Goal: Task Accomplishment & Management: Complete application form

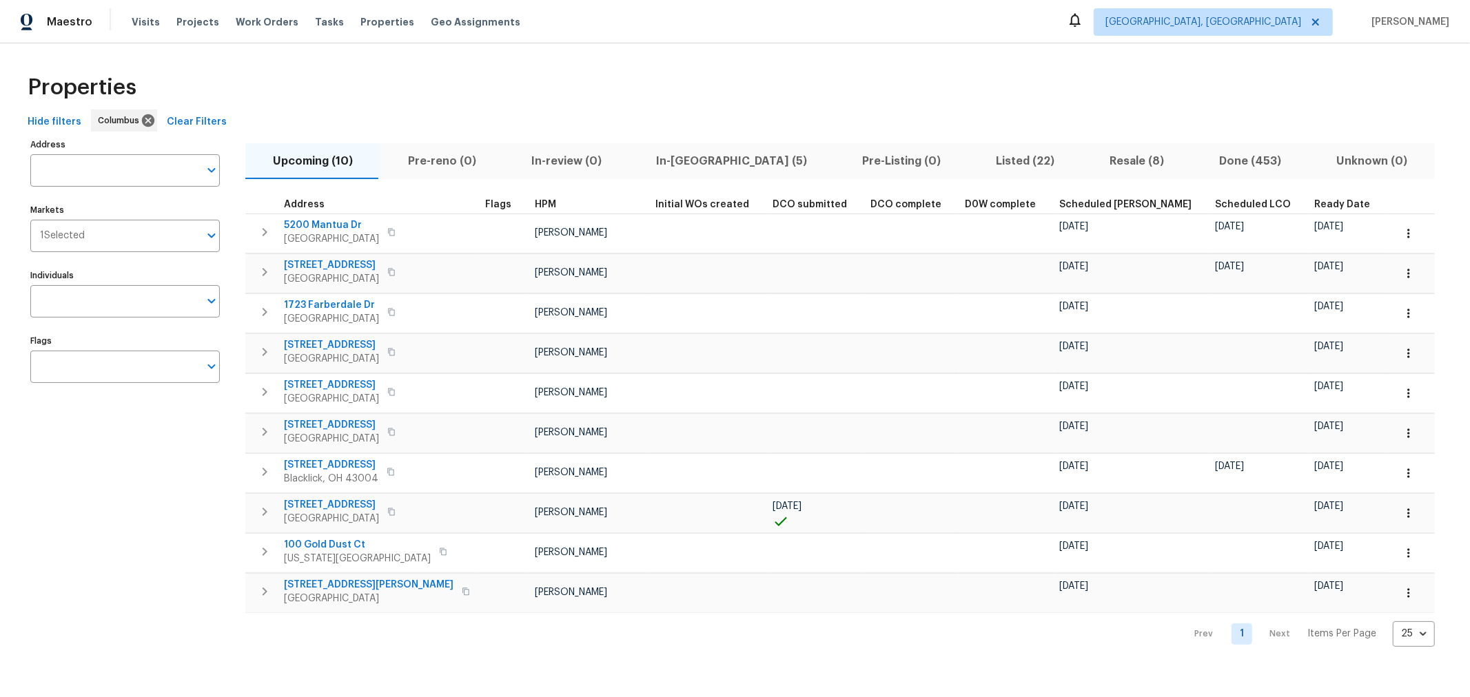
click at [685, 161] on span "In-[GEOGRAPHIC_DATA] (5)" at bounding box center [732, 161] width 190 height 19
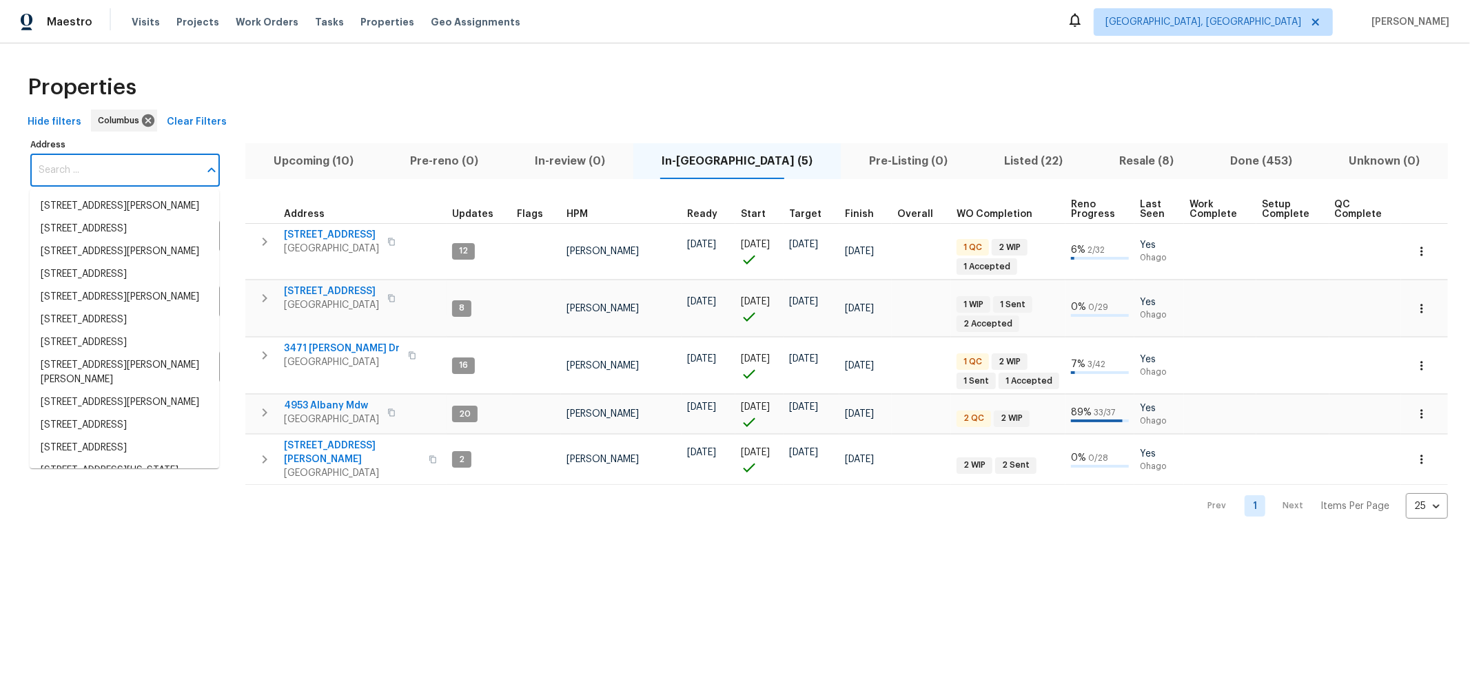
click at [142, 179] on input "Address" at bounding box center [114, 170] width 169 height 32
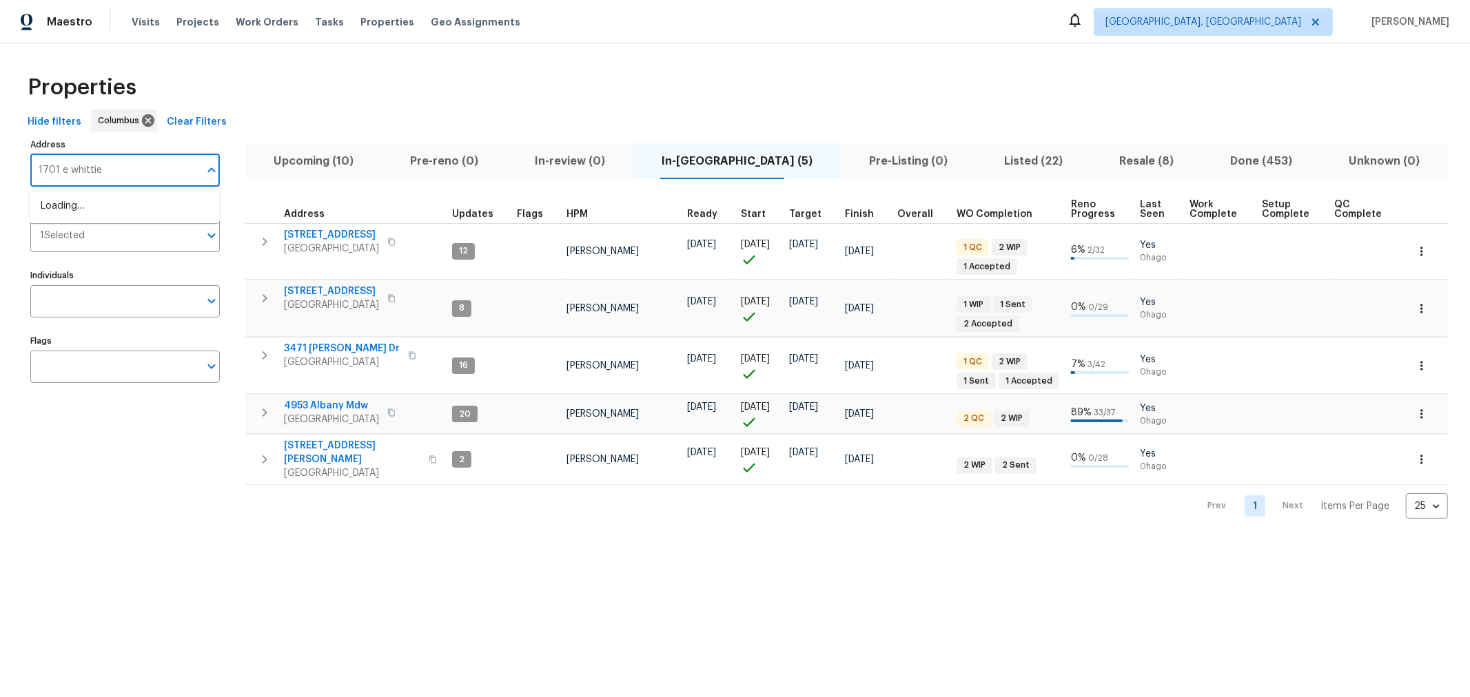
type input "1701 e whittier"
click at [156, 205] on li "[STREET_ADDRESS]" at bounding box center [125, 206] width 190 height 23
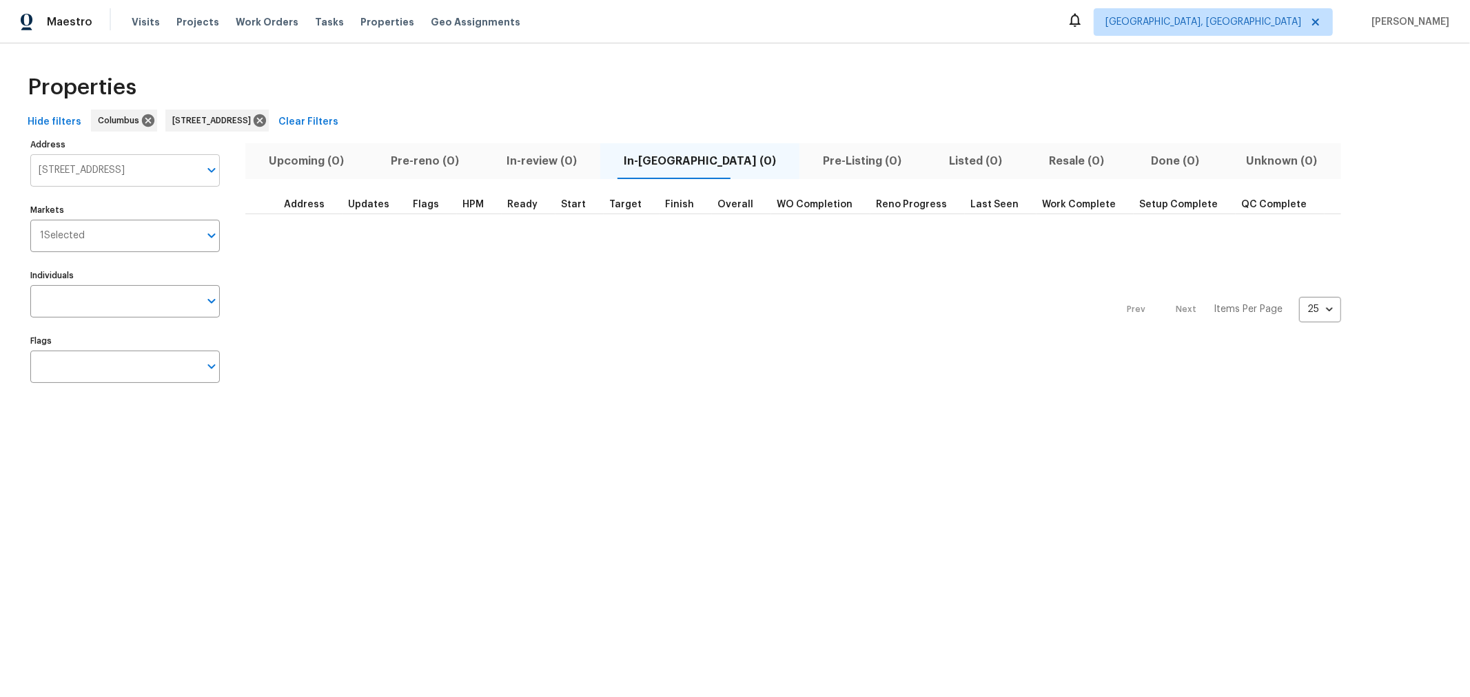
click at [150, 170] on input "[STREET_ADDRESS]" at bounding box center [114, 170] width 169 height 32
click at [266, 119] on icon at bounding box center [260, 120] width 12 height 12
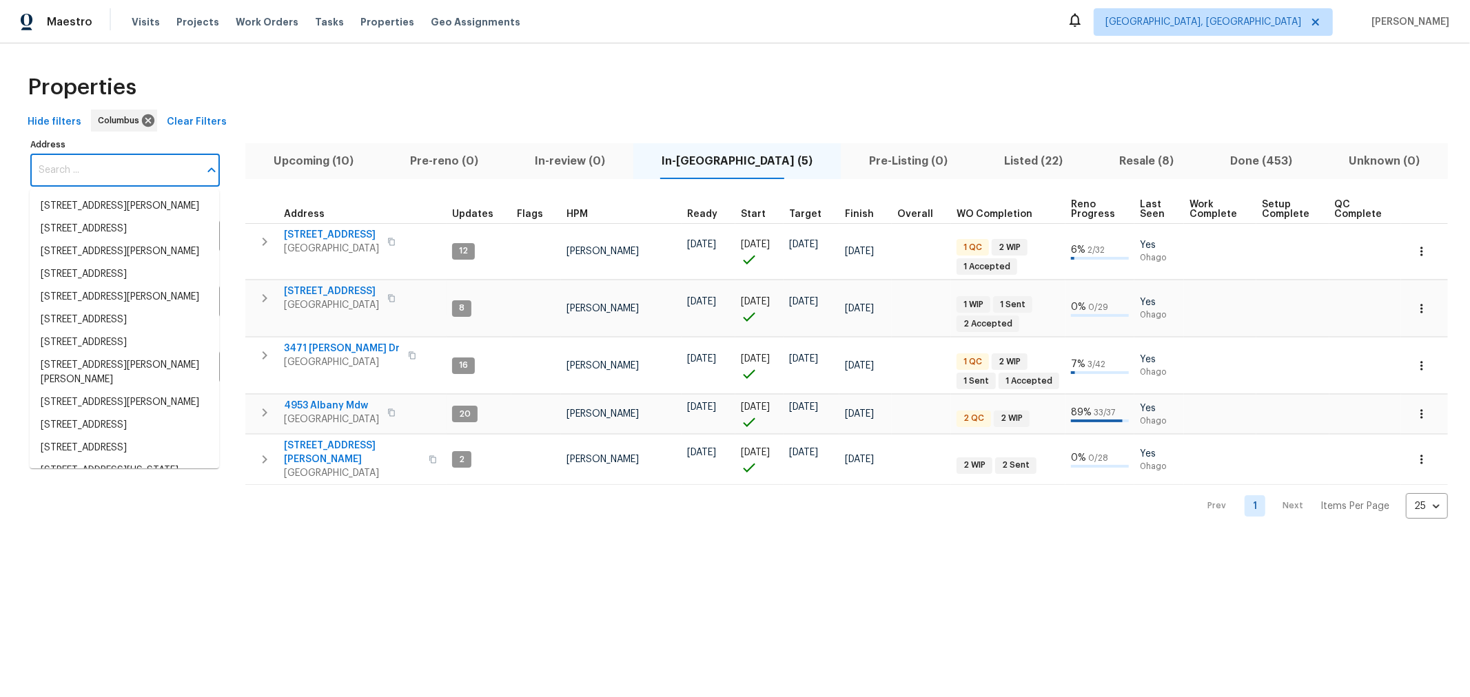
click at [103, 176] on input "Address" at bounding box center [114, 170] width 169 height 32
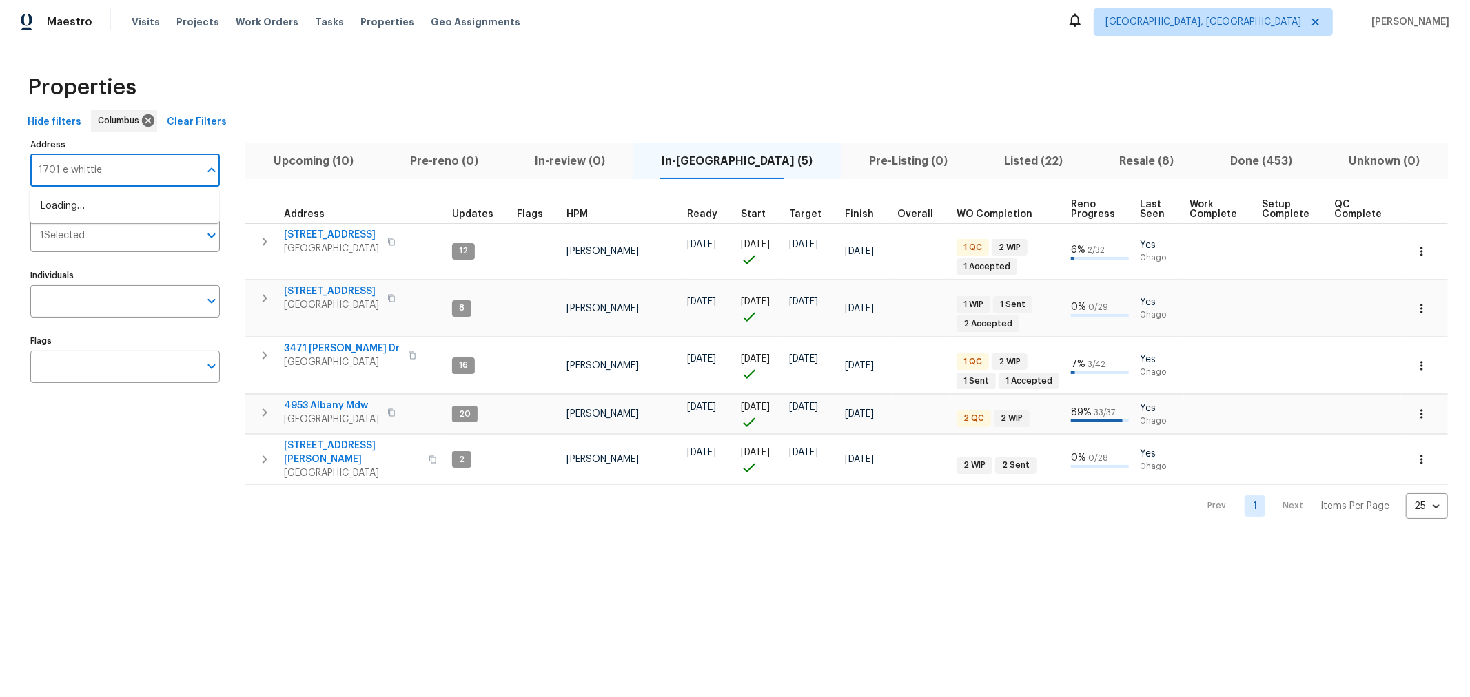
type input "1701 e whittier"
click at [114, 241] on li "[STREET_ADDRESS]" at bounding box center [125, 229] width 190 height 23
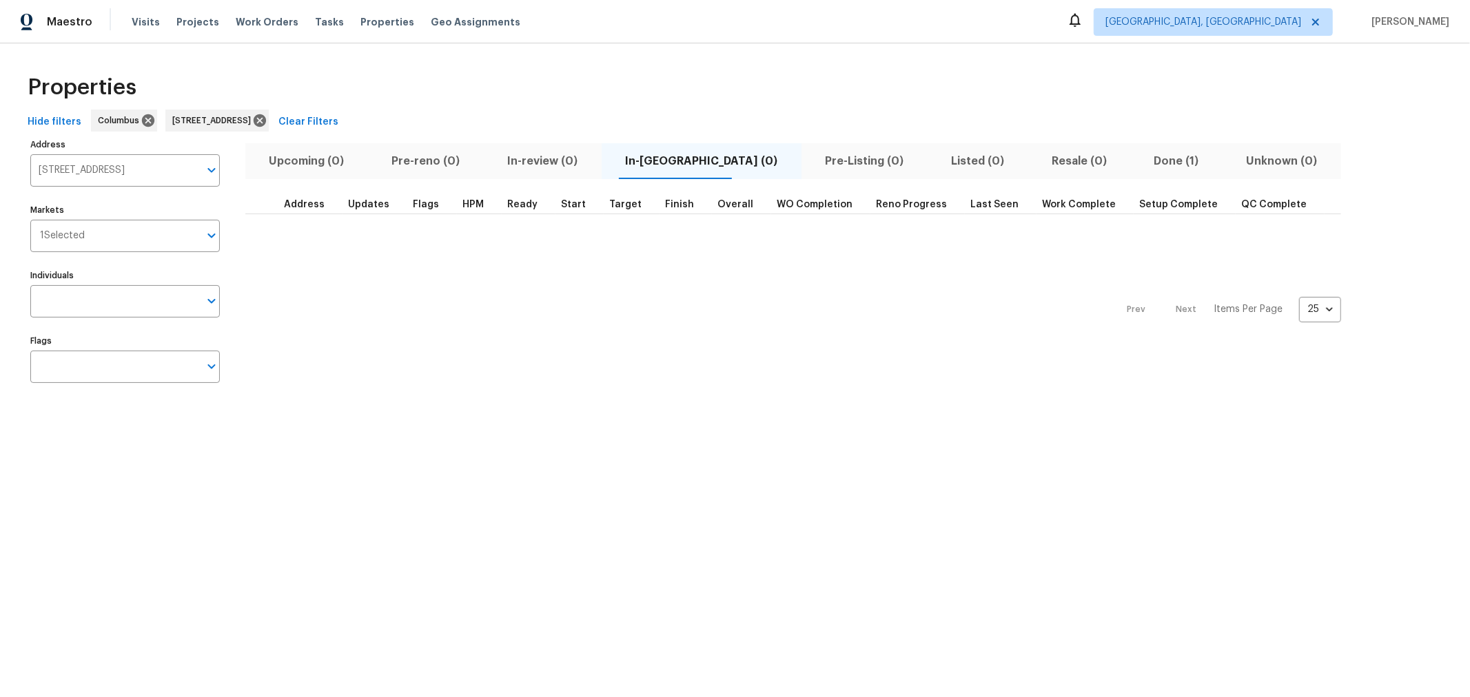
click at [1139, 161] on span "Done (1)" at bounding box center [1177, 161] width 76 height 19
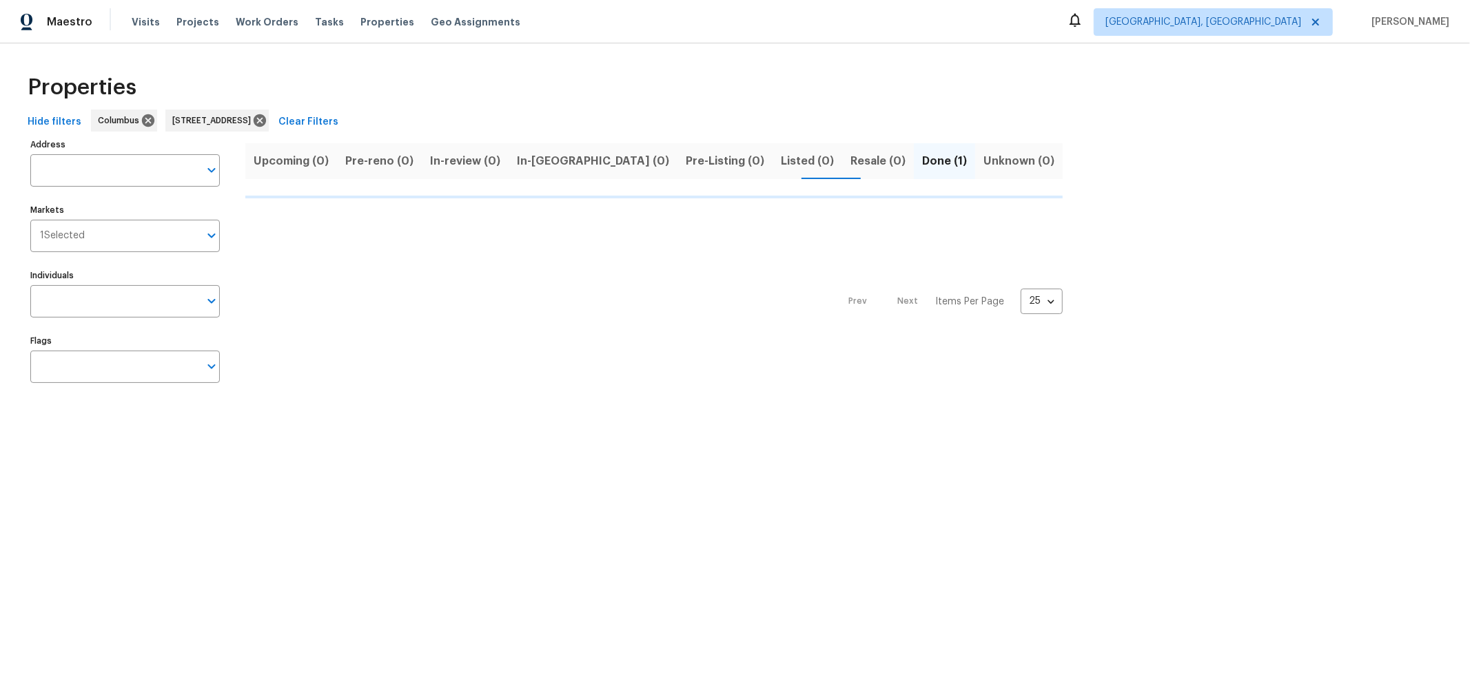
type input "[STREET_ADDRESS]"
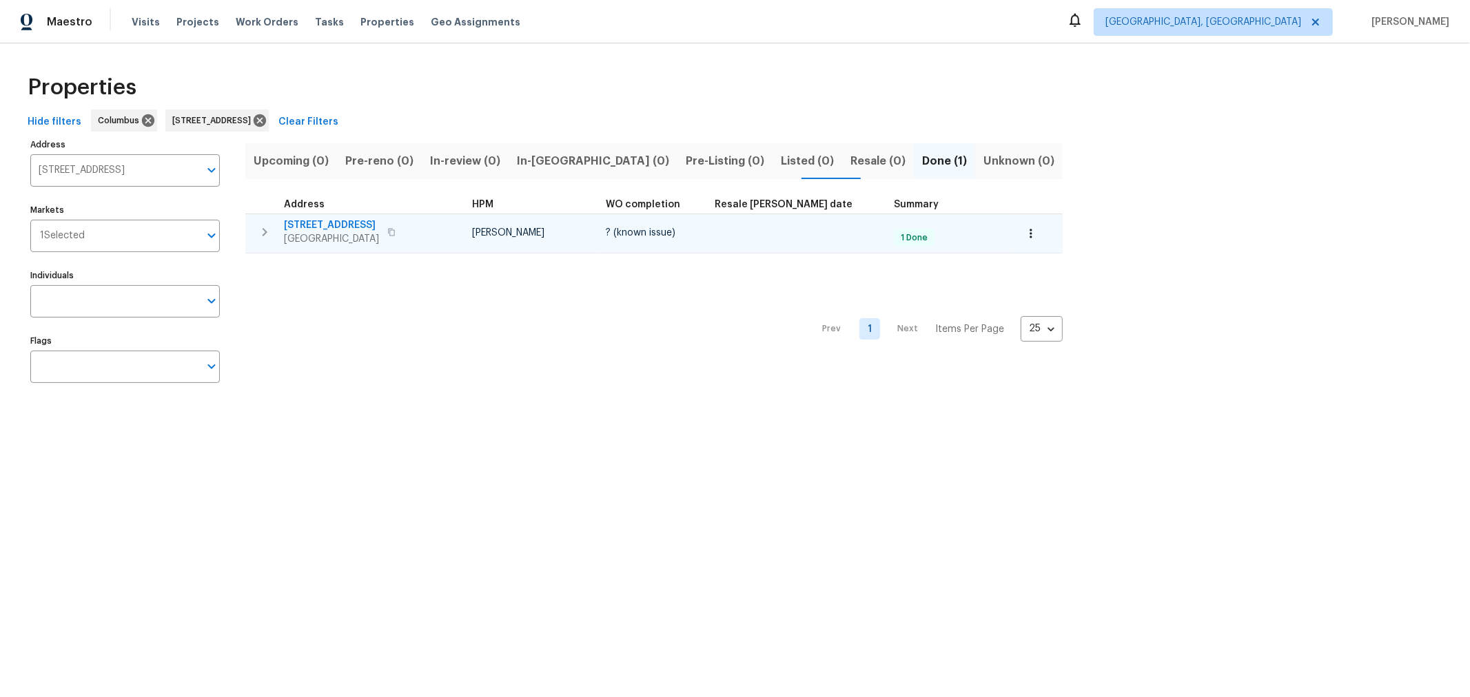
click at [321, 225] on span "[STREET_ADDRESS]" at bounding box center [331, 225] width 95 height 14
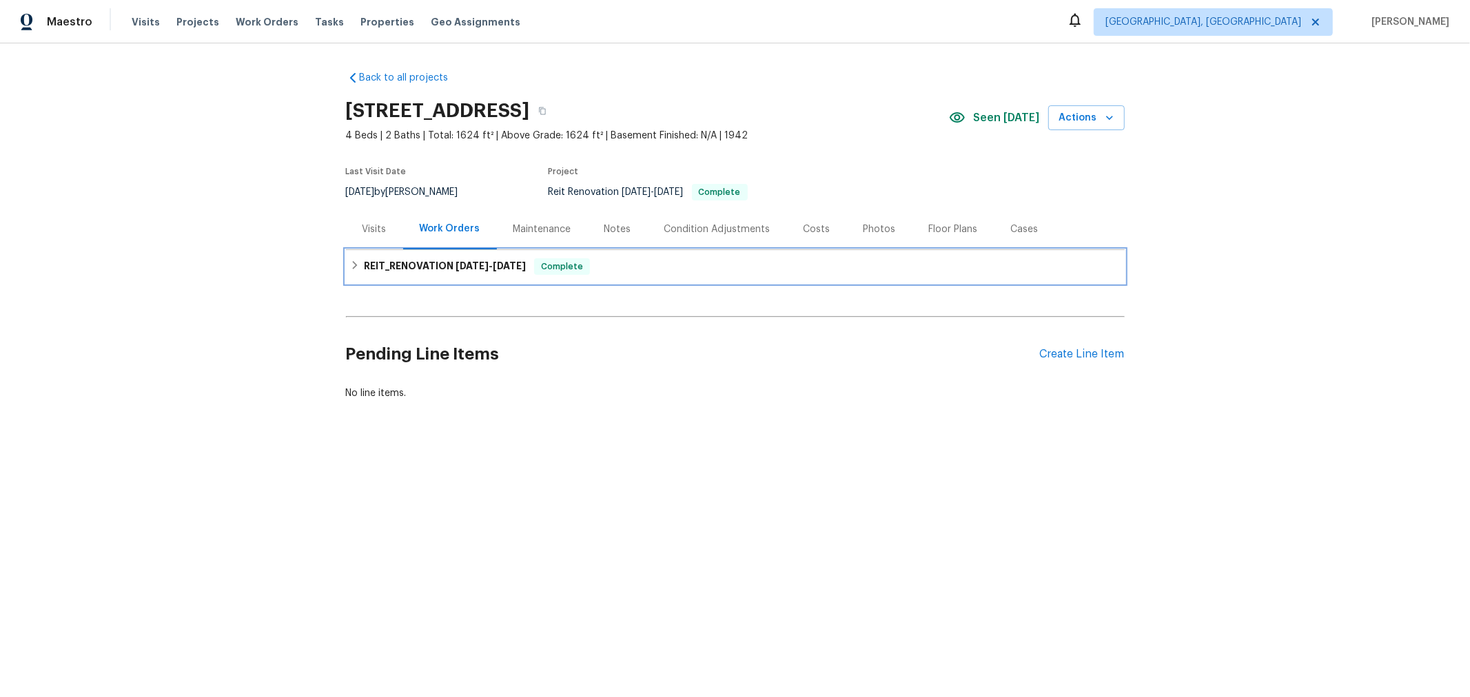
click at [350, 263] on icon at bounding box center [355, 266] width 10 height 10
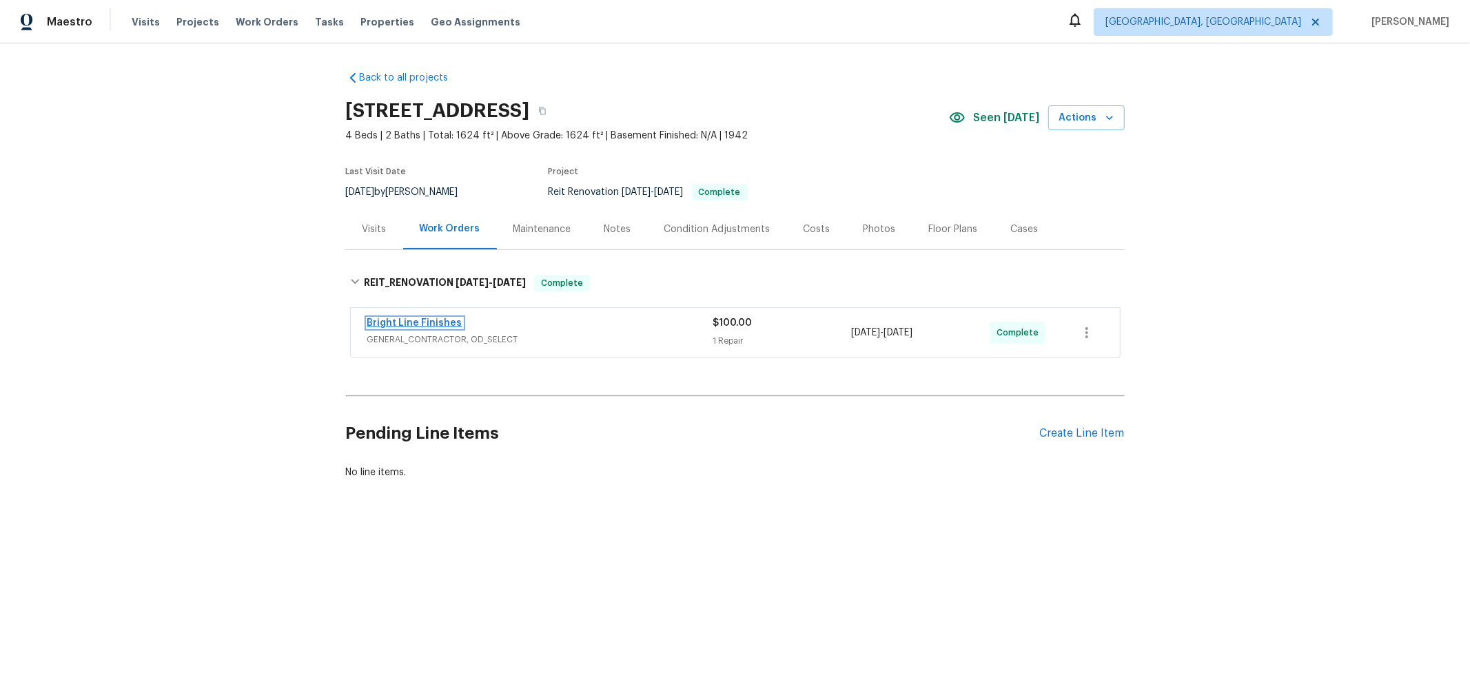
click at [387, 318] on link "Bright Line Finishes" at bounding box center [414, 323] width 95 height 10
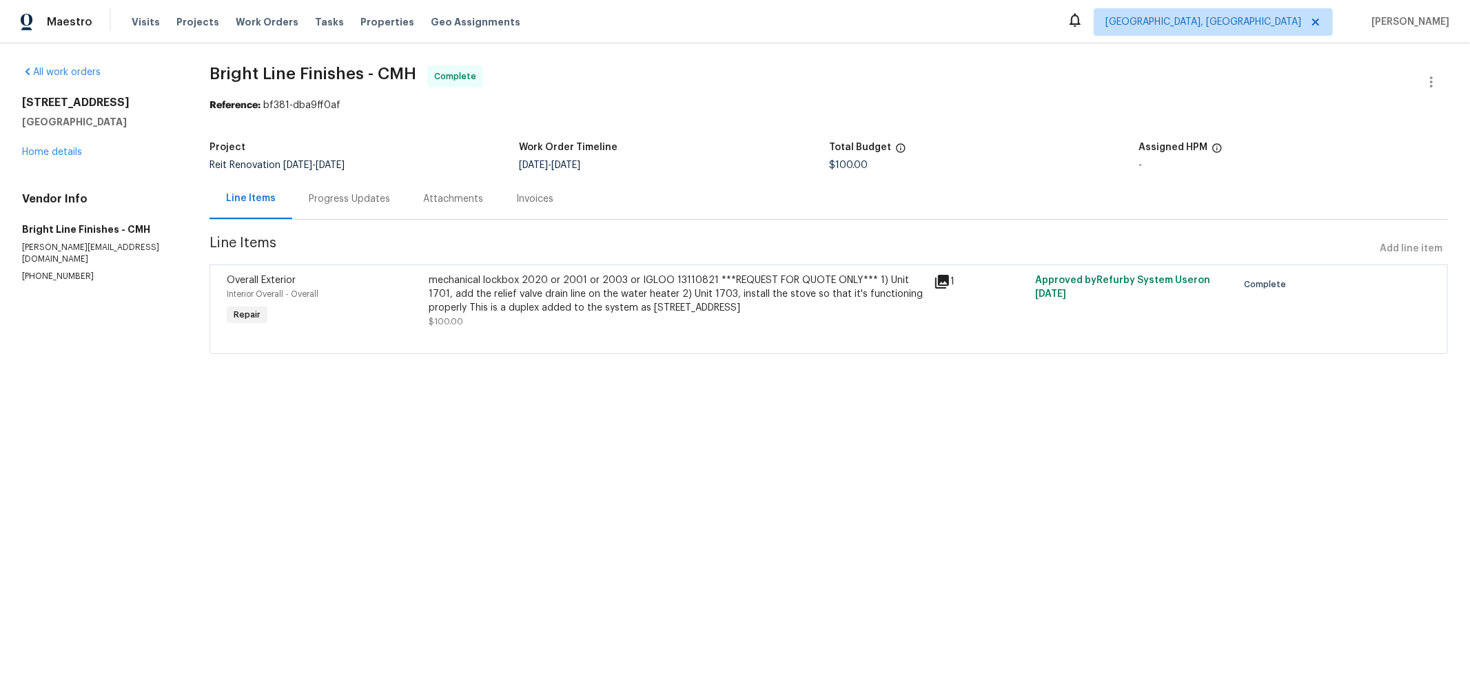
click at [365, 187] on div "Progress Updates" at bounding box center [349, 198] width 114 height 41
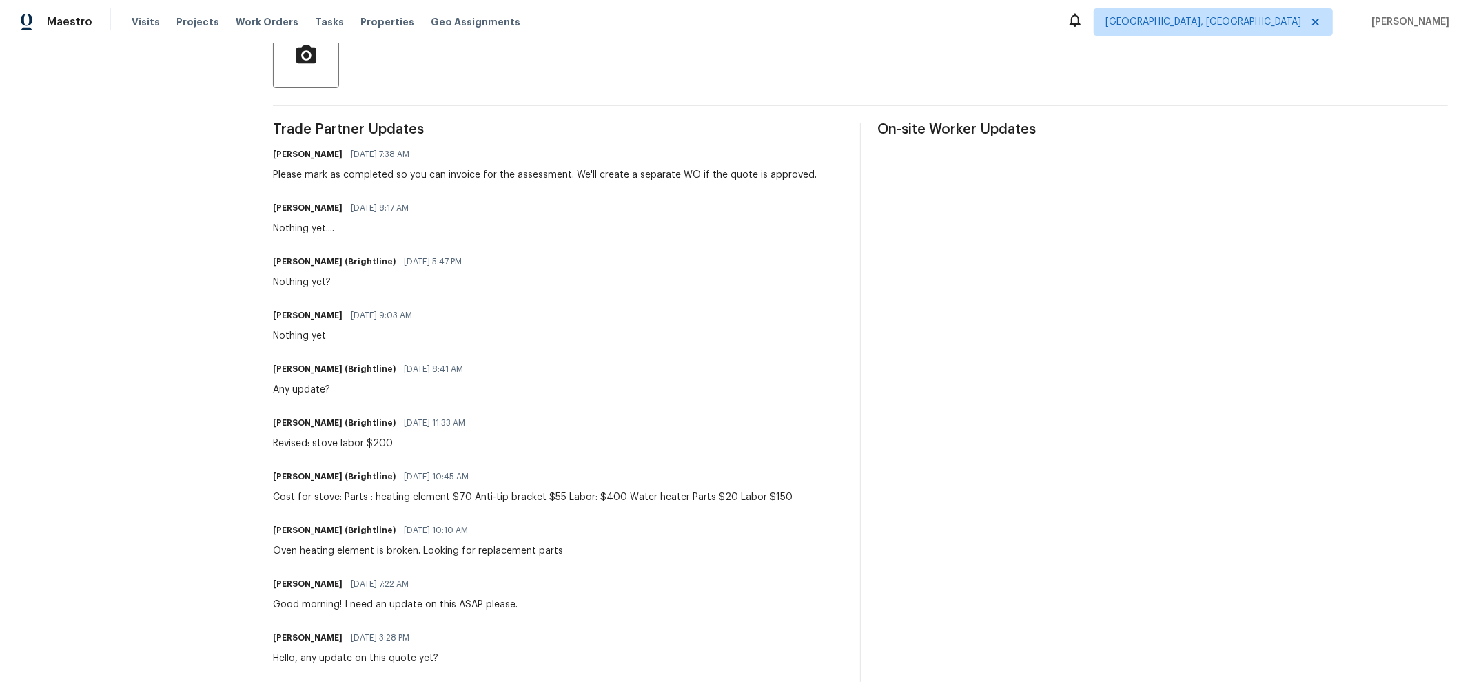
scroll to position [363, 0]
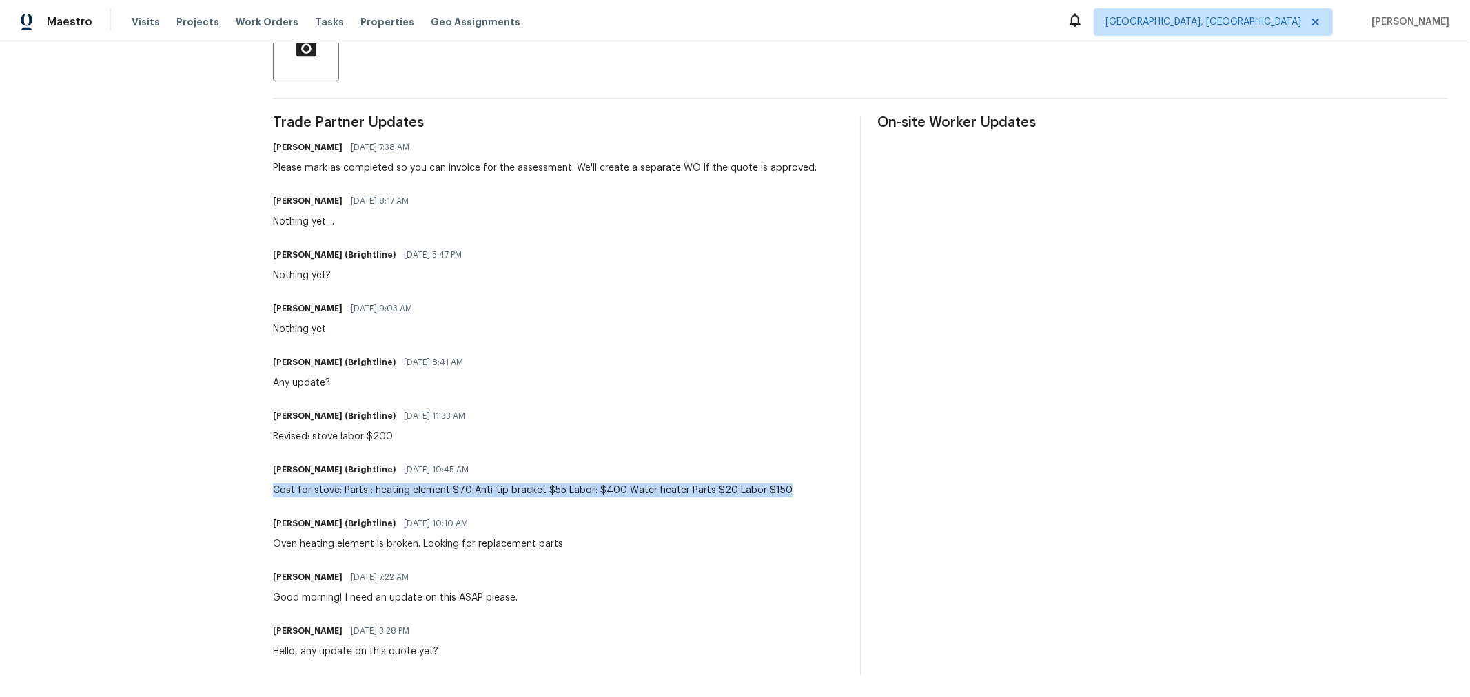
drag, startPoint x: 272, startPoint y: 478, endPoint x: 786, endPoint y: 482, distance: 513.4
click at [786, 482] on div "All work orders 1701 E Whittier St Columbus, OH 43206 Home details Vendor Info …" at bounding box center [735, 194] width 1470 height 1006
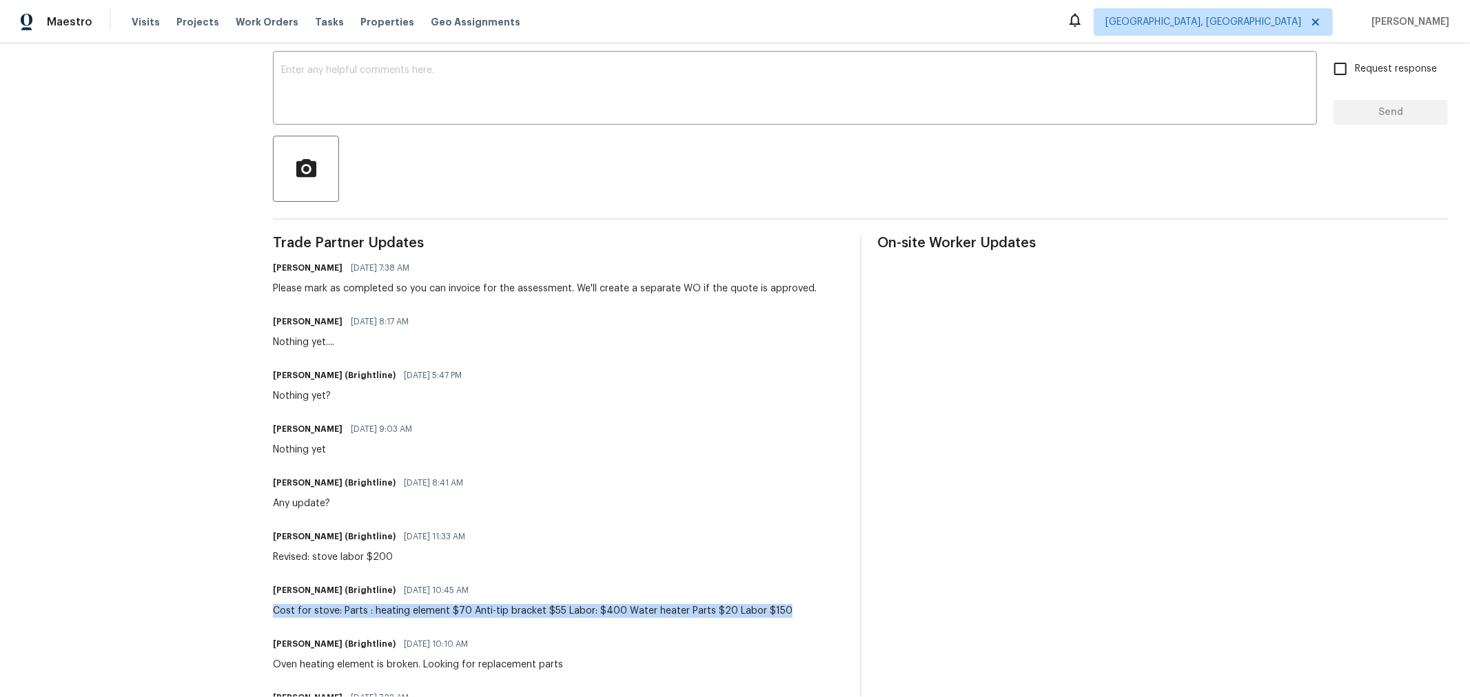
scroll to position [0, 0]
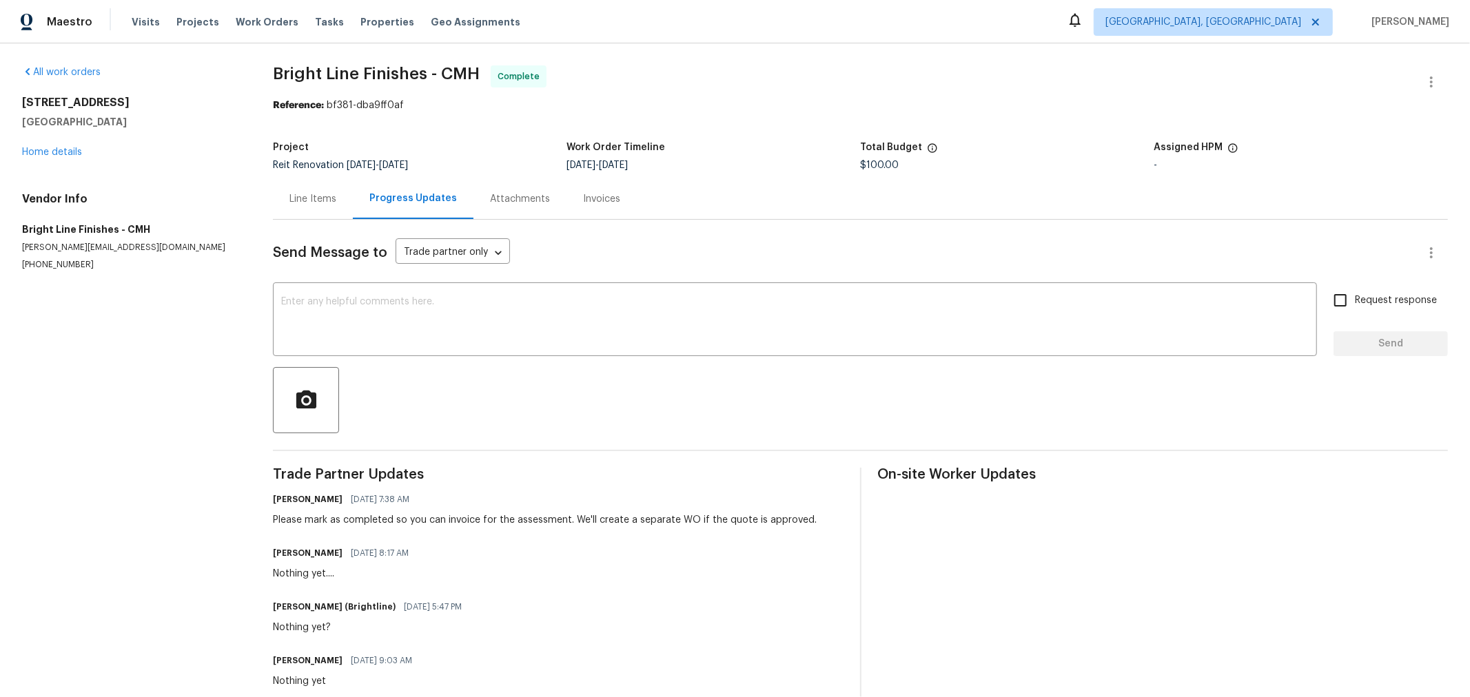
click at [321, 205] on div "Line Items" at bounding box center [312, 199] width 47 height 14
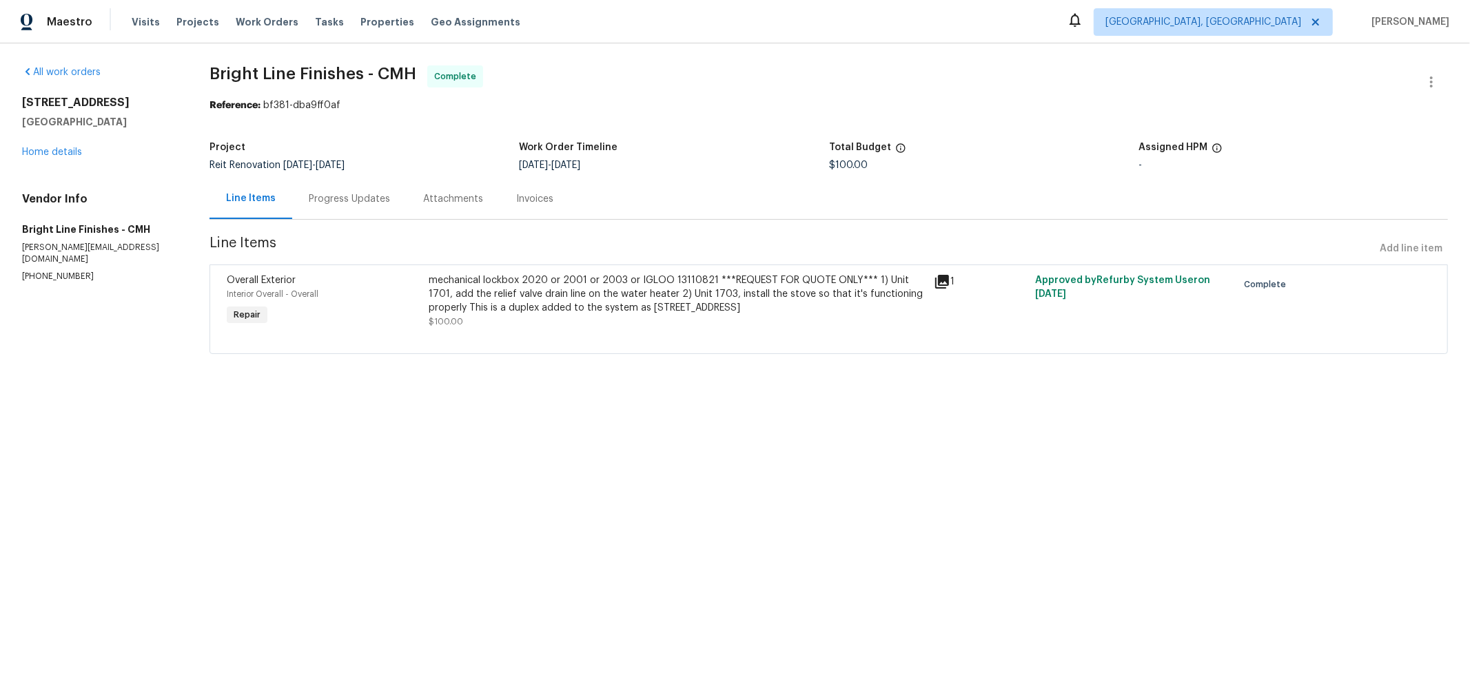
click at [613, 300] on div "mechanical lockbox 2020 or 2001 or 2003 or IGLOO 13110821 ***REQUEST FOR QUOTE …" at bounding box center [677, 294] width 497 height 41
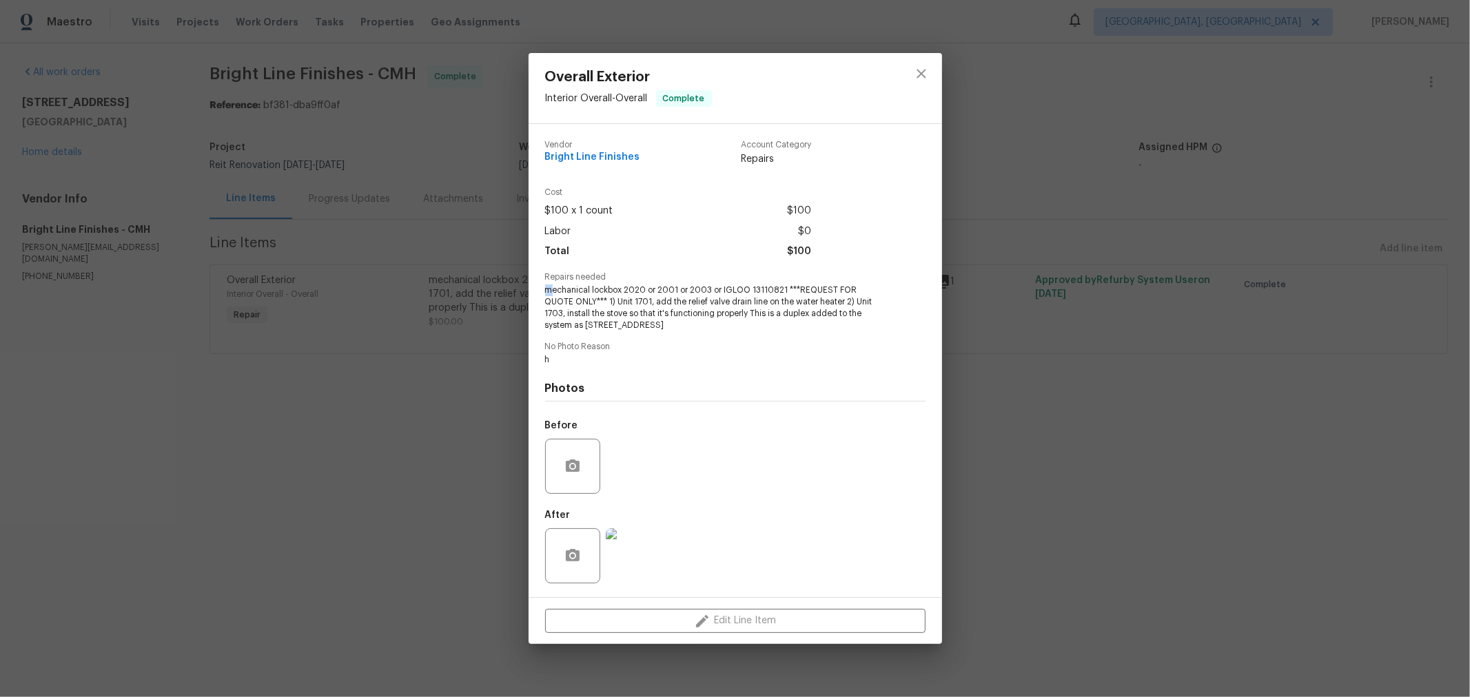
click at [552, 287] on span "mechanical lockbox 2020 or 2001 or 2003 or IGLOO 13110821 ***REQUEST FOR QUOTE …" at bounding box center [716, 308] width 343 height 46
click at [642, 327] on span "mechanical lockbox 2020 or 2001 or 2003 or IGLOO 13110821 ***REQUEST FOR QUOTE …" at bounding box center [716, 308] width 343 height 46
drag, startPoint x: 637, startPoint y: 324, endPoint x: 540, endPoint y: 284, distance: 105.7
click at [540, 284] on div "Vendor Bright Line Finishes Account Category Repairs Cost $100 x 1 count $100 L…" at bounding box center [736, 360] width 414 height 473
copy span "mechanical lockbox 2020 or 2001 or 2003 or IGLOO 13110821 ***REQUEST FOR QUOTE …"
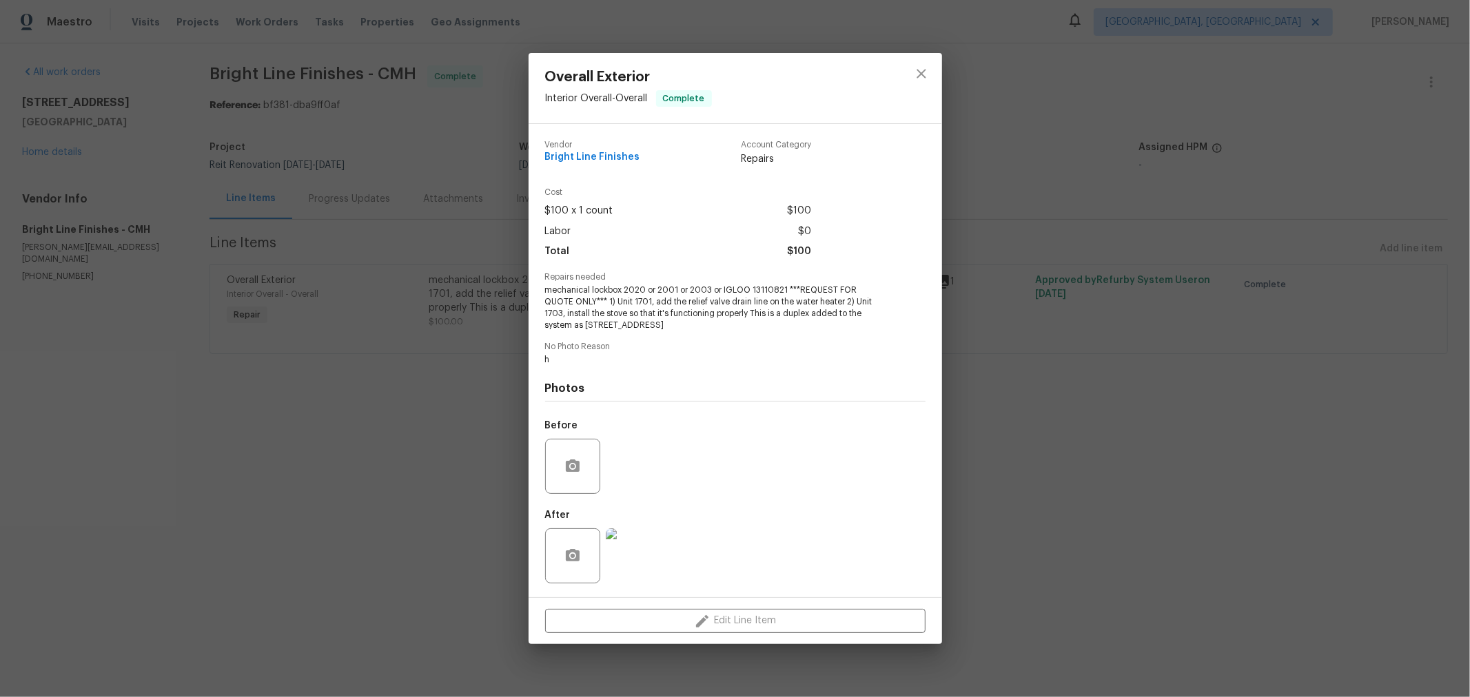
click at [1034, 382] on div "Overall Exterior Interior Overall - Overall Complete Vendor Bright Line Finishe…" at bounding box center [735, 348] width 1470 height 697
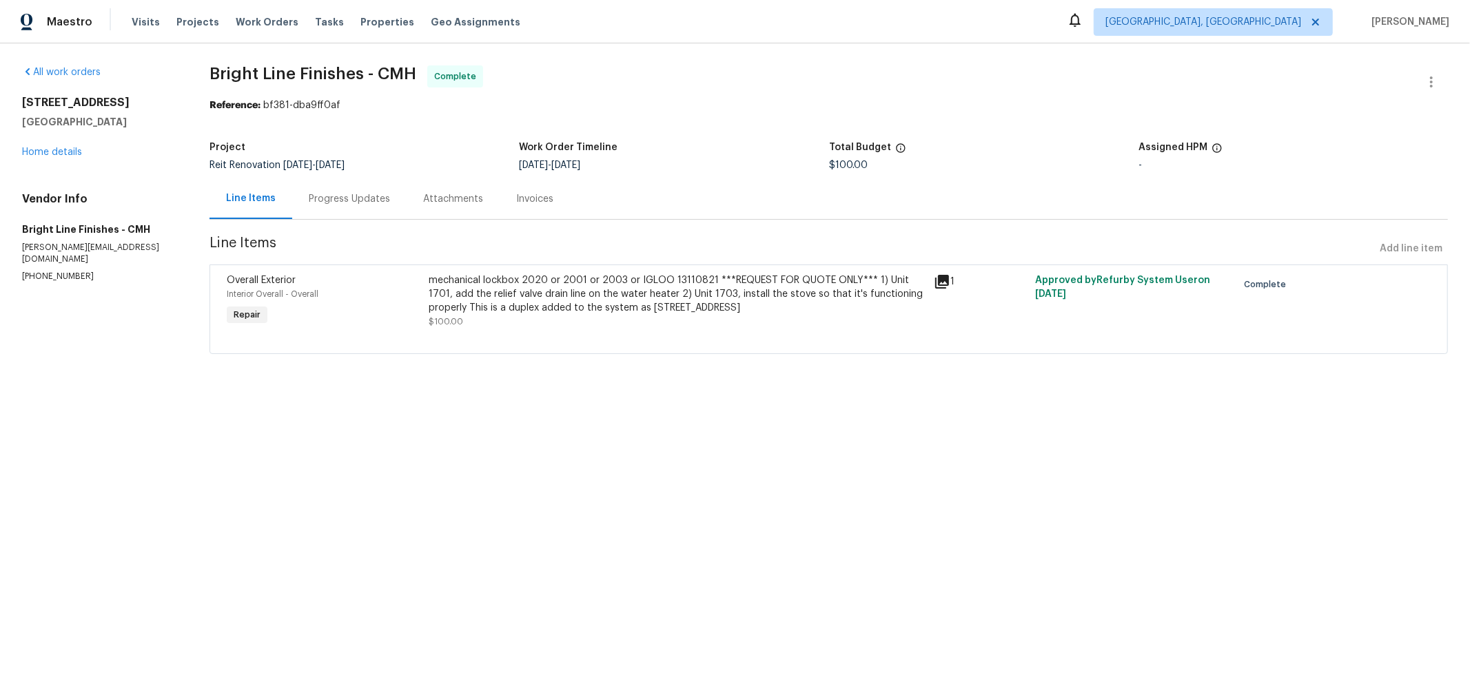
click at [638, 304] on div "mechanical lockbox 2020 or 2001 or 2003 or IGLOO 13110821 ***REQUEST FOR QUOTE …" at bounding box center [677, 294] width 497 height 41
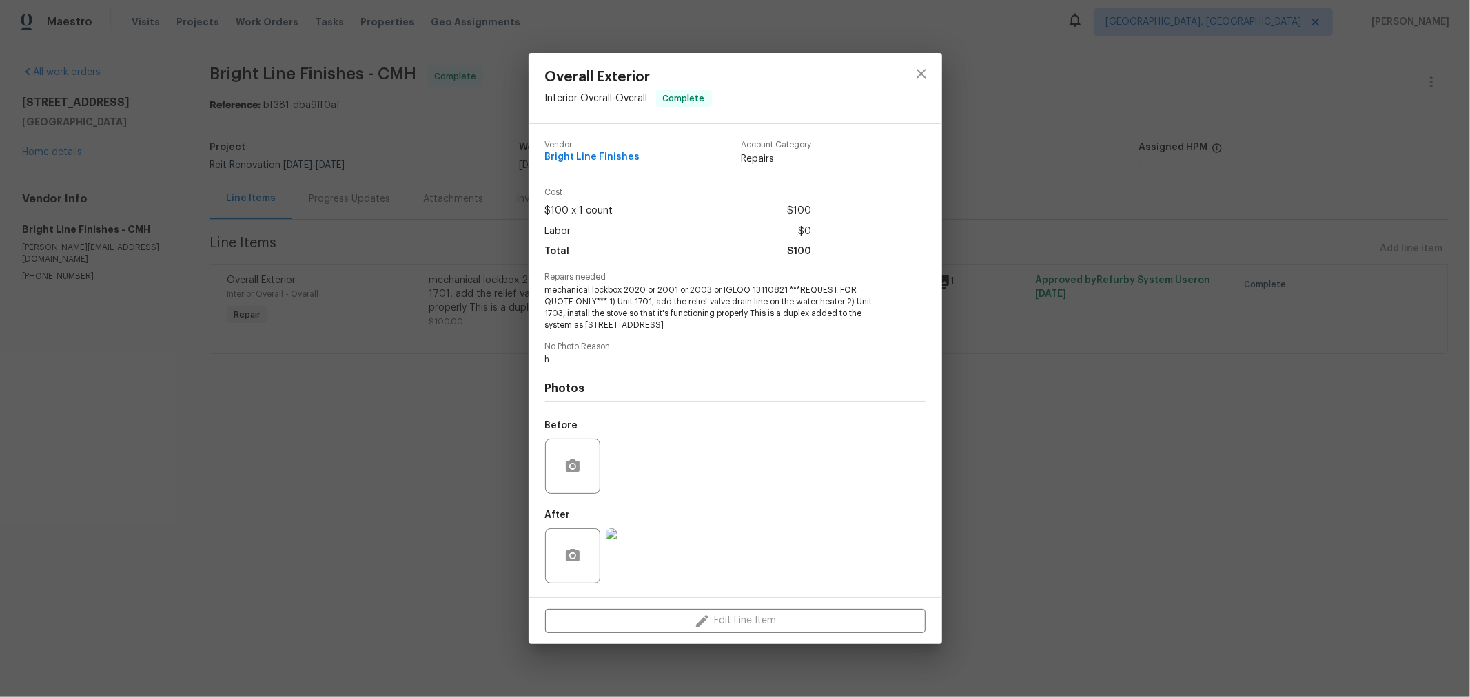
click at [669, 299] on span "mechanical lockbox 2020 or 2001 or 2003 or IGLOO 13110821 ***REQUEST FOR QUOTE …" at bounding box center [716, 308] width 343 height 46
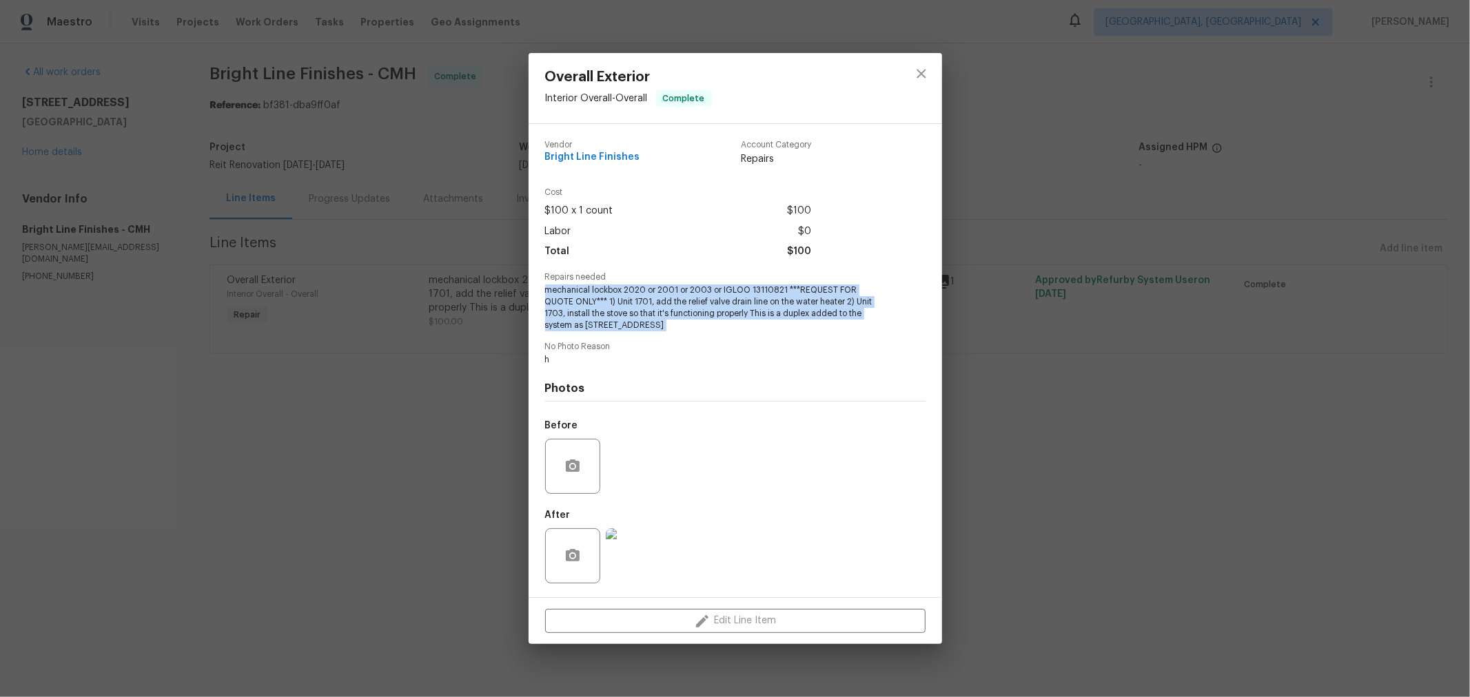
click at [669, 299] on span "mechanical lockbox 2020 or 2001 or 2003 or IGLOO 13110821 ***REQUEST FOR QUOTE …" at bounding box center [716, 308] width 343 height 46
copy span "mechanical lockbox 2020 or 2001 or 2003 or IGLOO 13110821 ***REQUEST FOR QUOTE …"
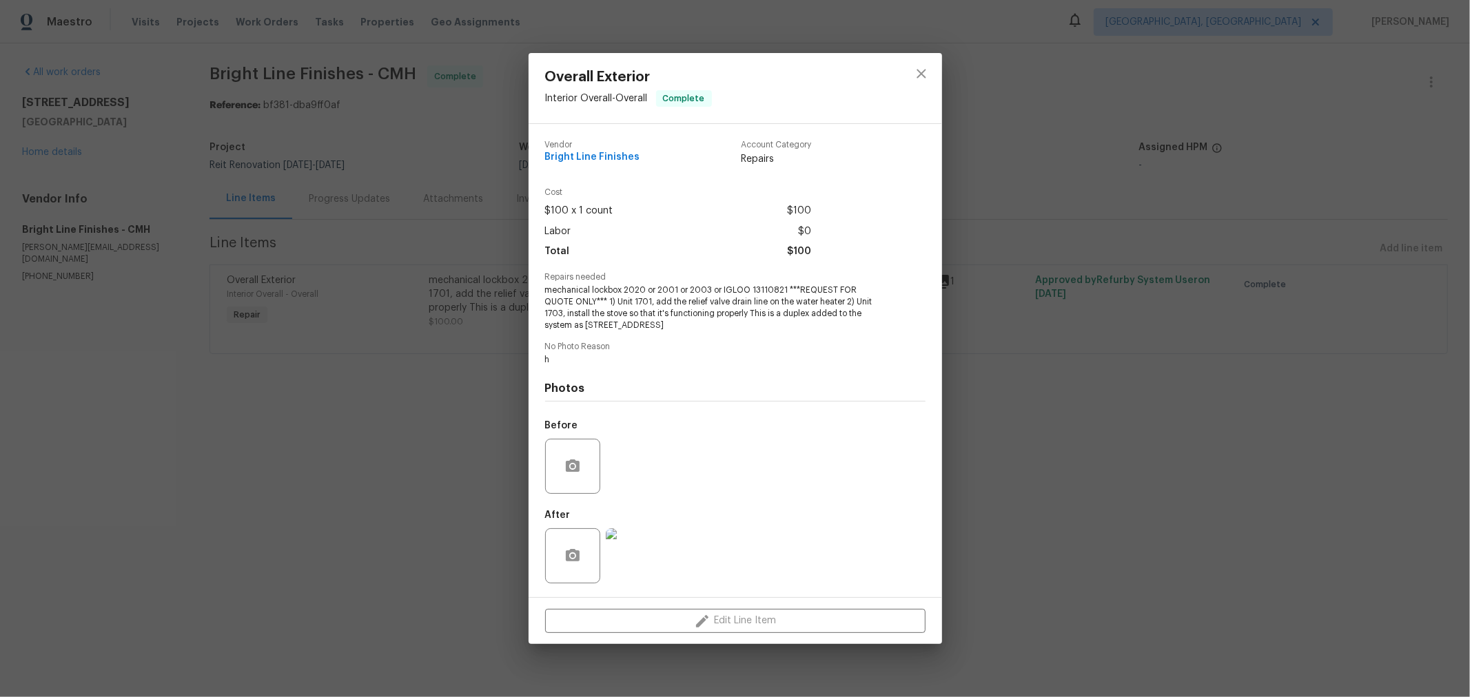
drag, startPoint x: 1152, startPoint y: 350, endPoint x: 1059, endPoint y: 352, distance: 93.8
click at [1141, 349] on div "Overall Exterior Interior Overall - Overall Complete Vendor Bright Line Finishe…" at bounding box center [735, 348] width 1470 height 697
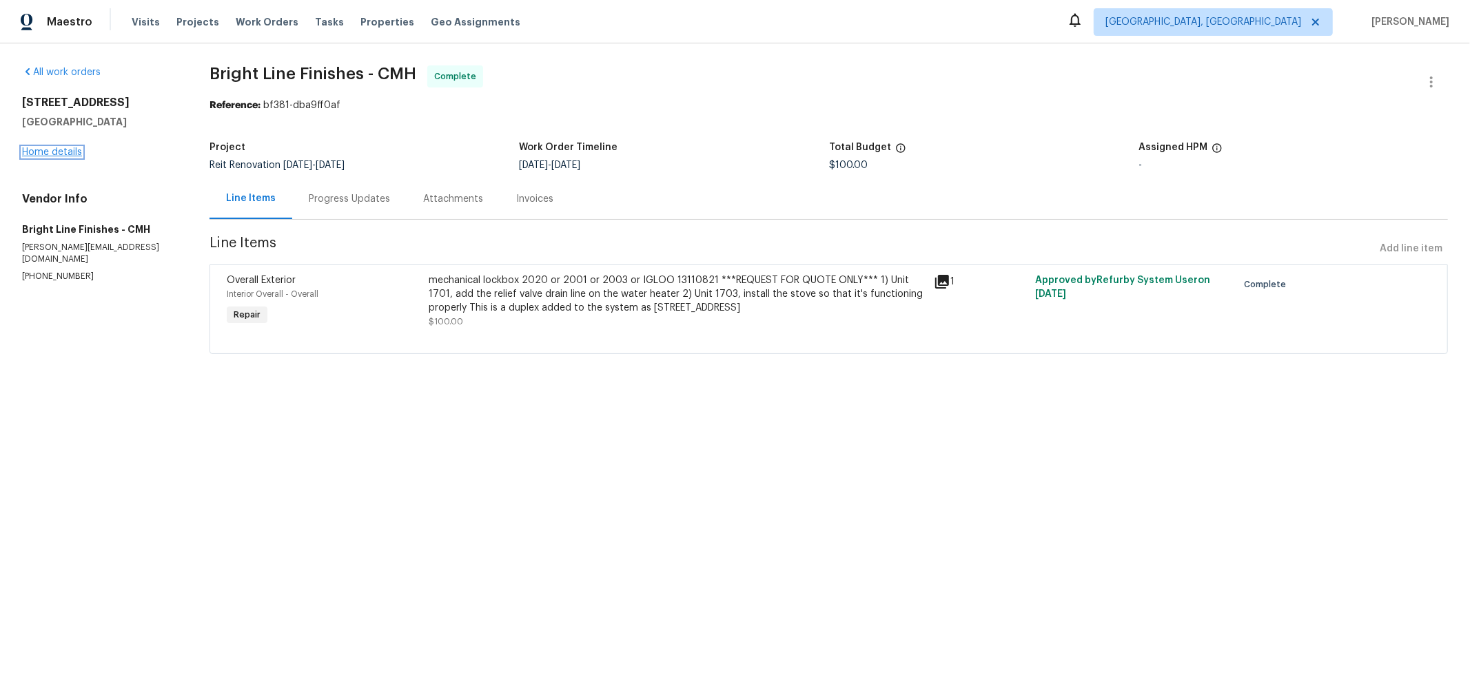
click at [52, 149] on link "Home details" at bounding box center [52, 152] width 60 height 10
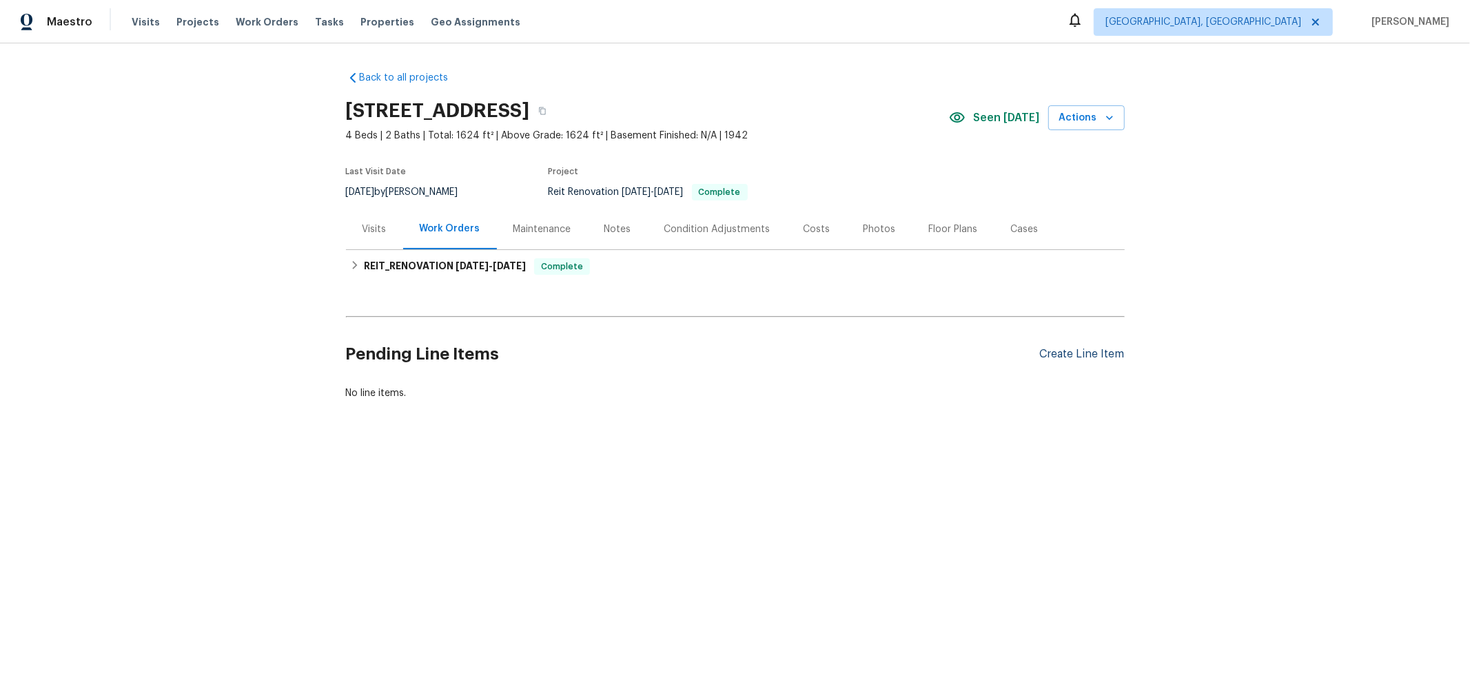
click at [1087, 351] on div "Create Line Item" at bounding box center [1082, 354] width 85 height 13
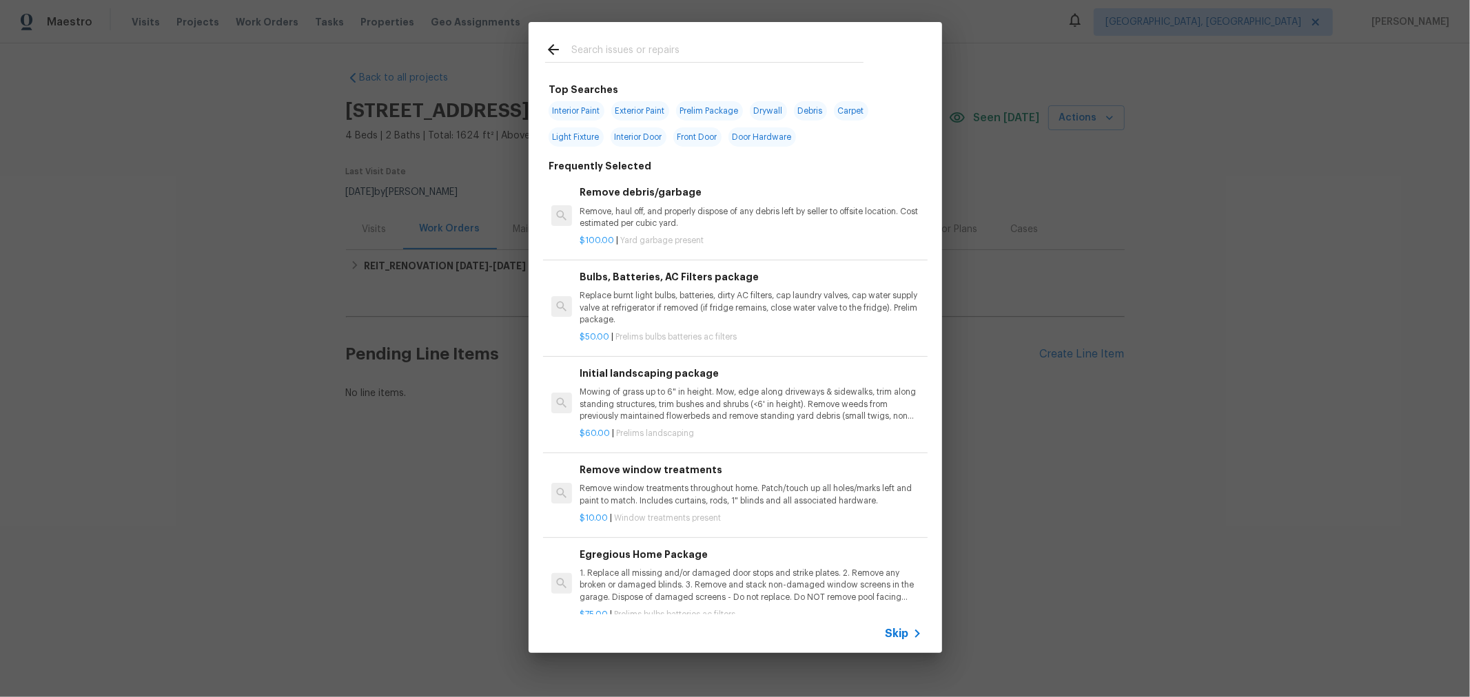
click at [646, 48] on input "text" at bounding box center [717, 51] width 292 height 21
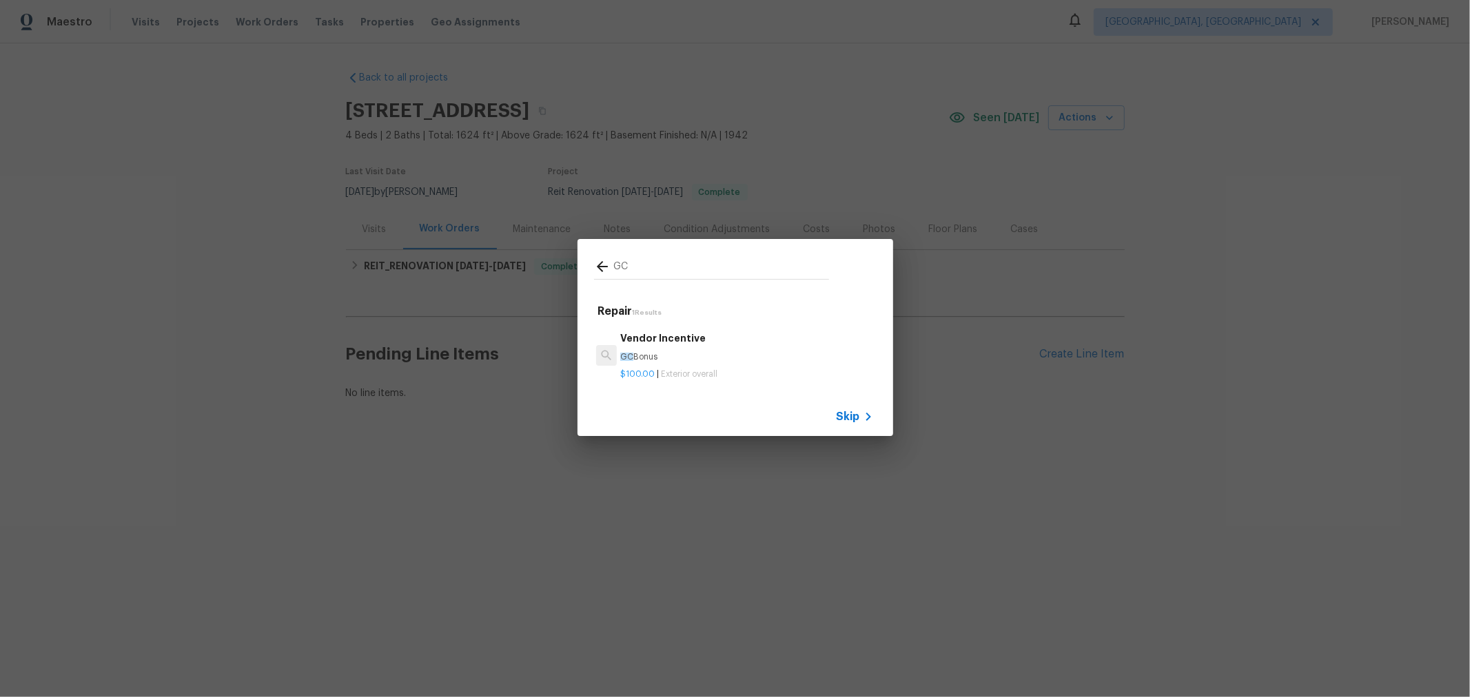
type input "GC"
click at [677, 354] on p "GC Bonus" at bounding box center [746, 357] width 252 height 12
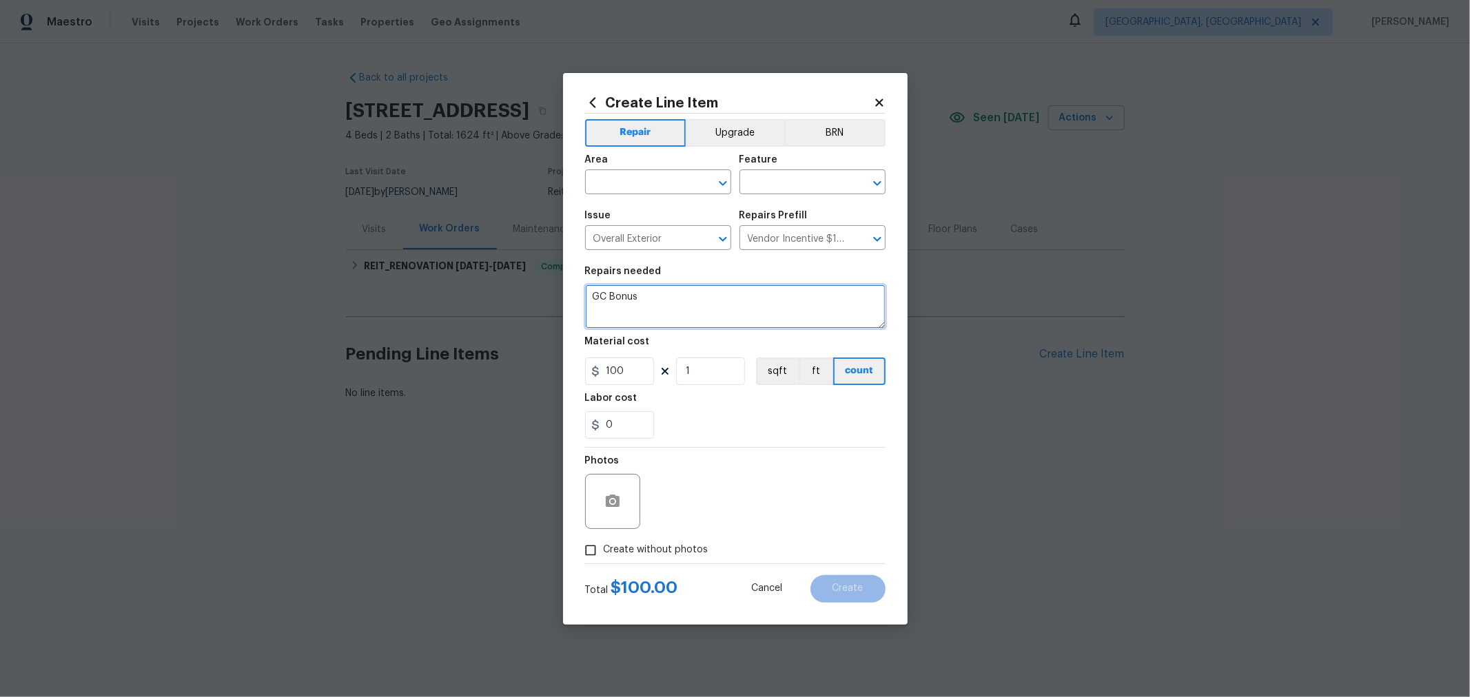
click at [662, 308] on textarea "GC Bonus" at bounding box center [735, 307] width 300 height 44
paste textarea "mechanical lockbox 2020 or 2001 or 2003 or IGLOO 13110821 ***REQUEST FOR QUOTE …"
drag, startPoint x: 629, startPoint y: 307, endPoint x: 786, endPoint y: 307, distance: 156.4
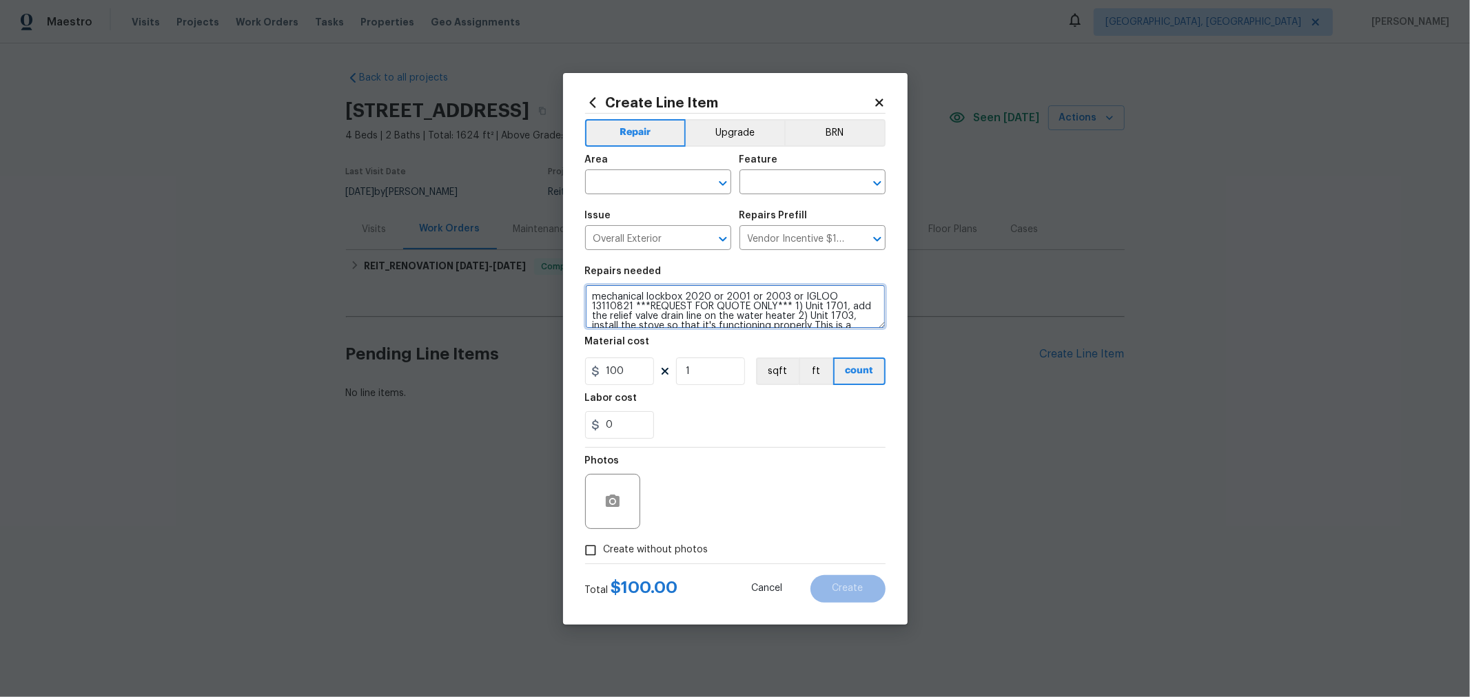
click at [786, 307] on textarea "mechanical lockbox 2020 or 2001 or 2003 or IGLOO 13110821 ***REQUEST FOR QUOTE …" at bounding box center [735, 307] width 300 height 44
click at [593, 294] on textarea "mechanical lockbox 2020 or 2001 or 2003 or IGLOO 13110821 1) Unit 1701, add the…" at bounding box center [735, 307] width 300 height 44
type textarea "Quoted Repairs approved mechanical lockbox 2020 or 2001 or 2003 or IGLOO 131108…"
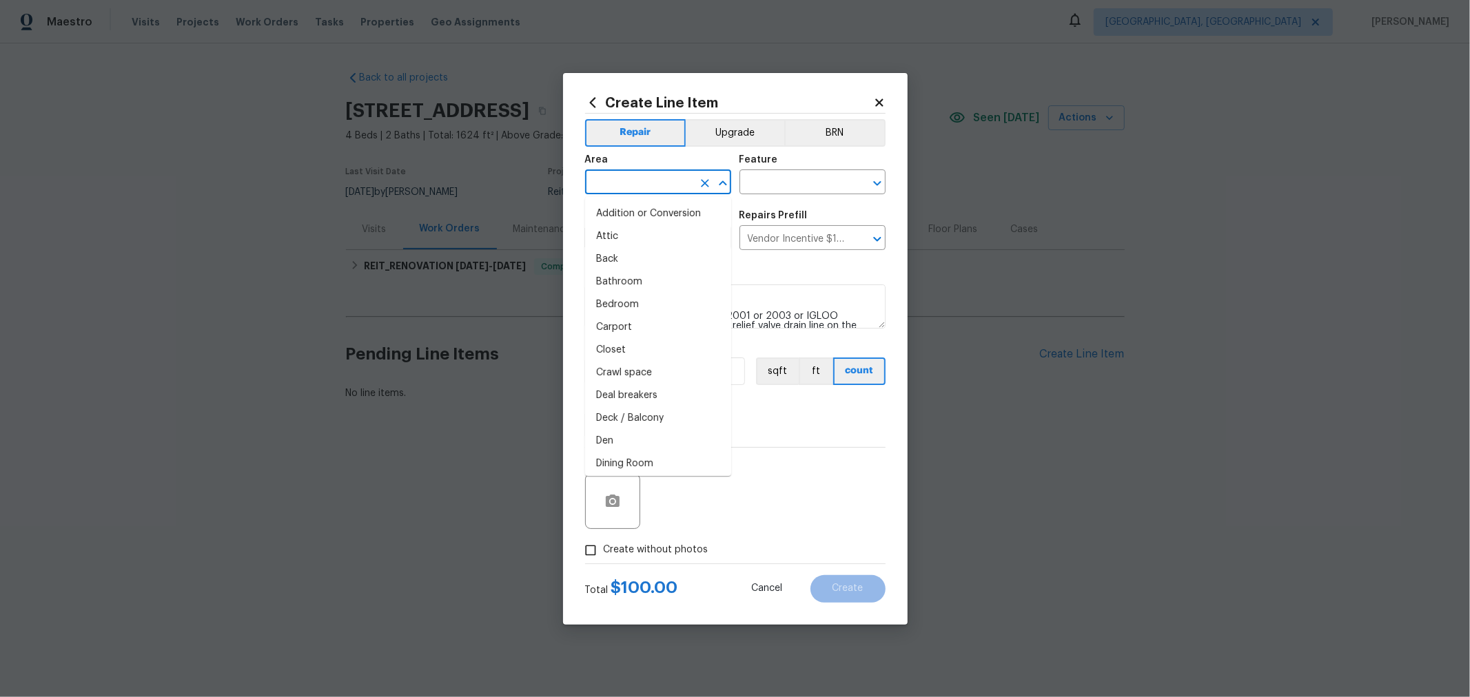
click at [691, 181] on input "text" at bounding box center [639, 183] width 108 height 21
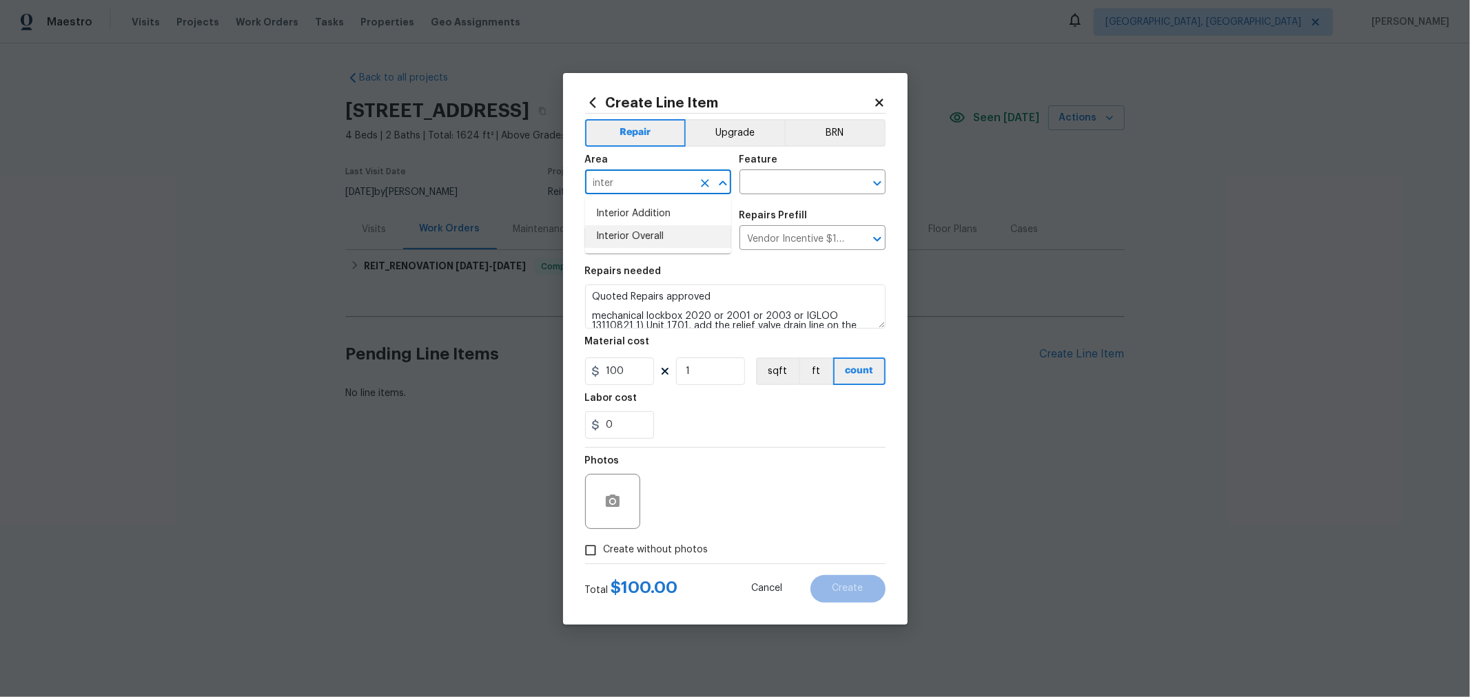
click at [659, 232] on li "Interior Overall" at bounding box center [658, 236] width 146 height 23
type input "Interior Overall"
click at [830, 181] on input "text" at bounding box center [793, 183] width 108 height 21
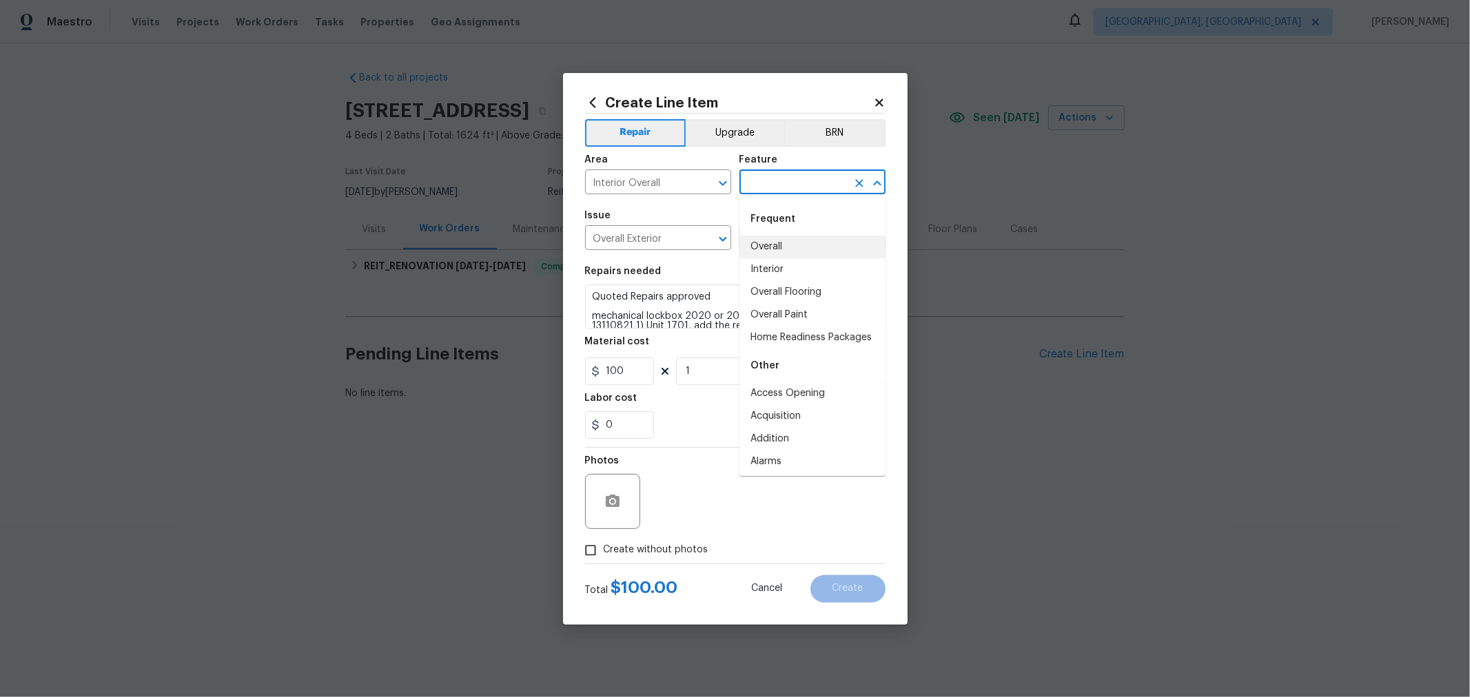
click at [773, 243] on li "Overall" at bounding box center [812, 247] width 146 height 23
type input "Overall"
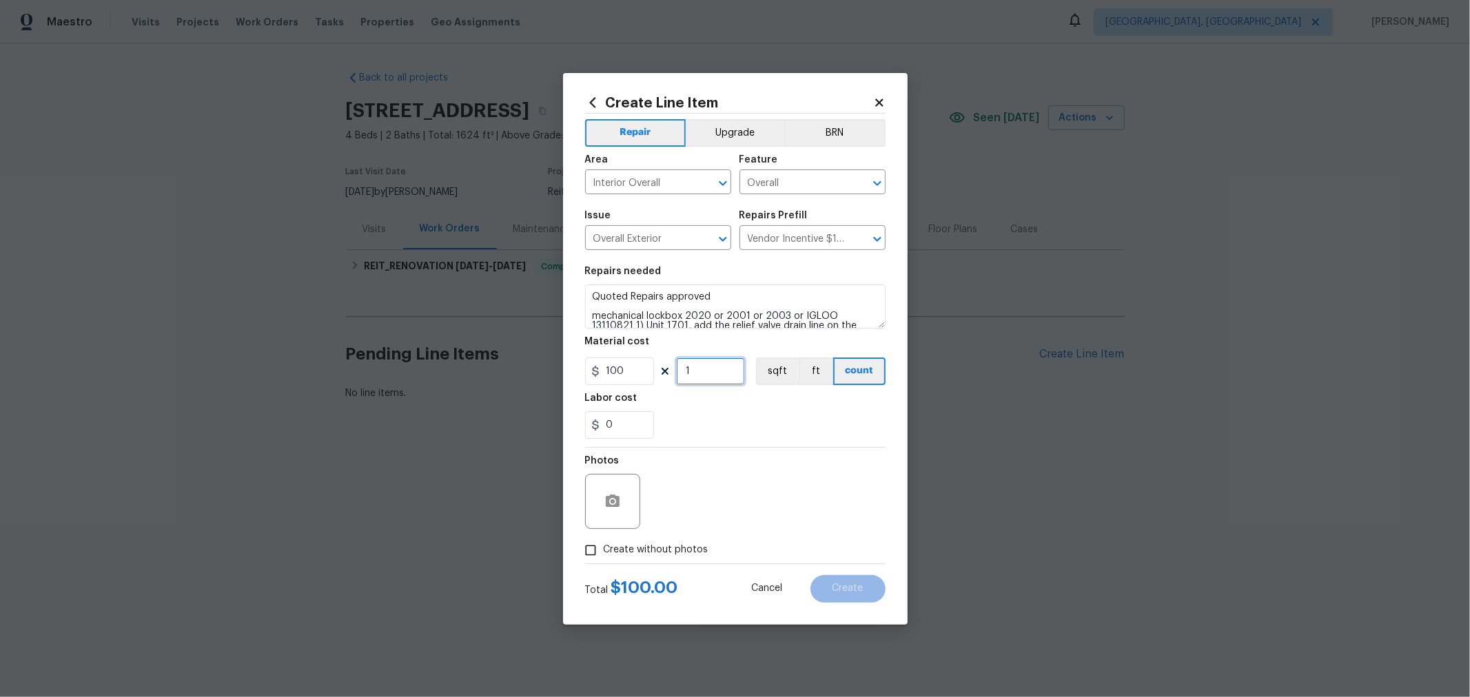
click at [689, 372] on input "1" at bounding box center [710, 372] width 69 height 28
drag, startPoint x: 628, startPoint y: 428, endPoint x: 584, endPoint y: 425, distance: 44.2
click at [584, 425] on div "Create Line Item Repair Upgrade BRN Area Interior Overall ​ Feature Overall ​ I…" at bounding box center [735, 349] width 345 height 552
type input "575"
click at [673, 554] on span "Create without photos" at bounding box center [656, 550] width 105 height 14
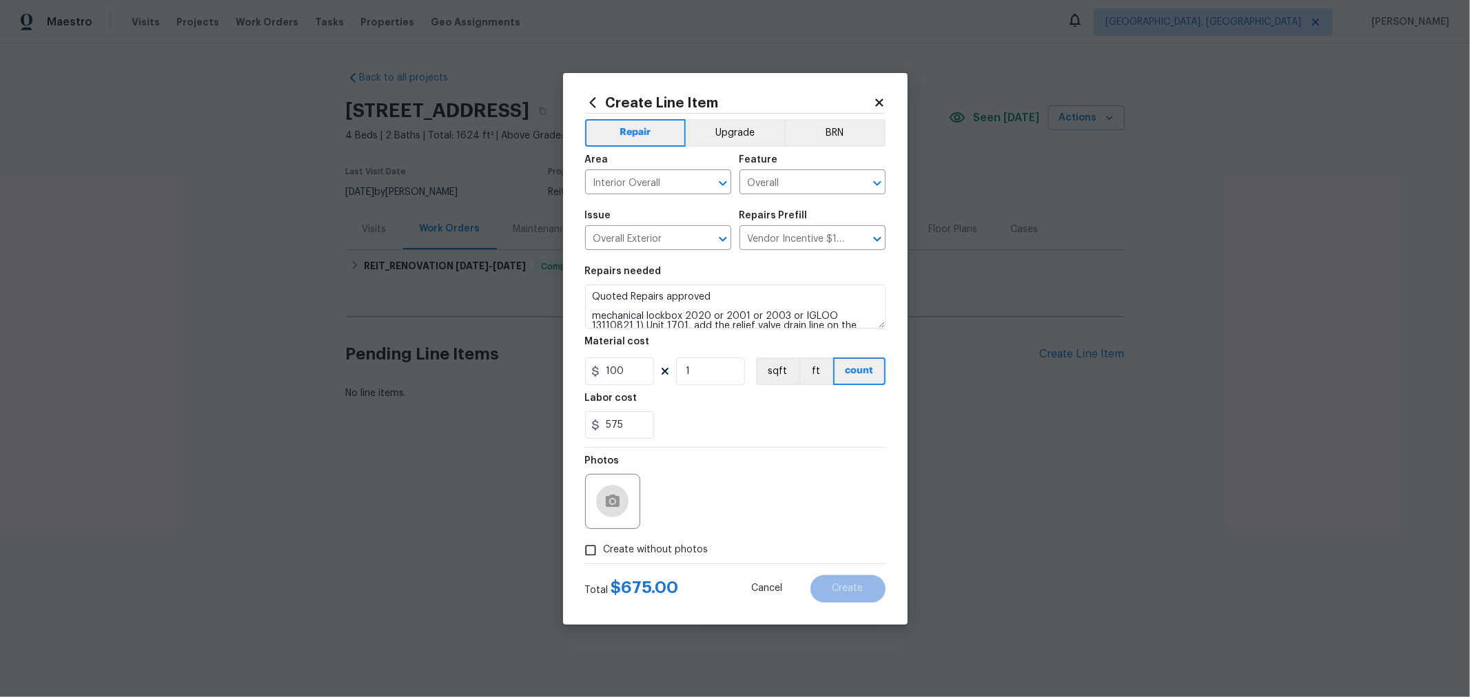
click at [604, 554] on input "Create without photos" at bounding box center [591, 551] width 26 height 26
checkbox input "true"
click at [712, 509] on textarea at bounding box center [768, 501] width 234 height 55
type textarea "h"
click at [727, 438] on div "575" at bounding box center [735, 425] width 300 height 28
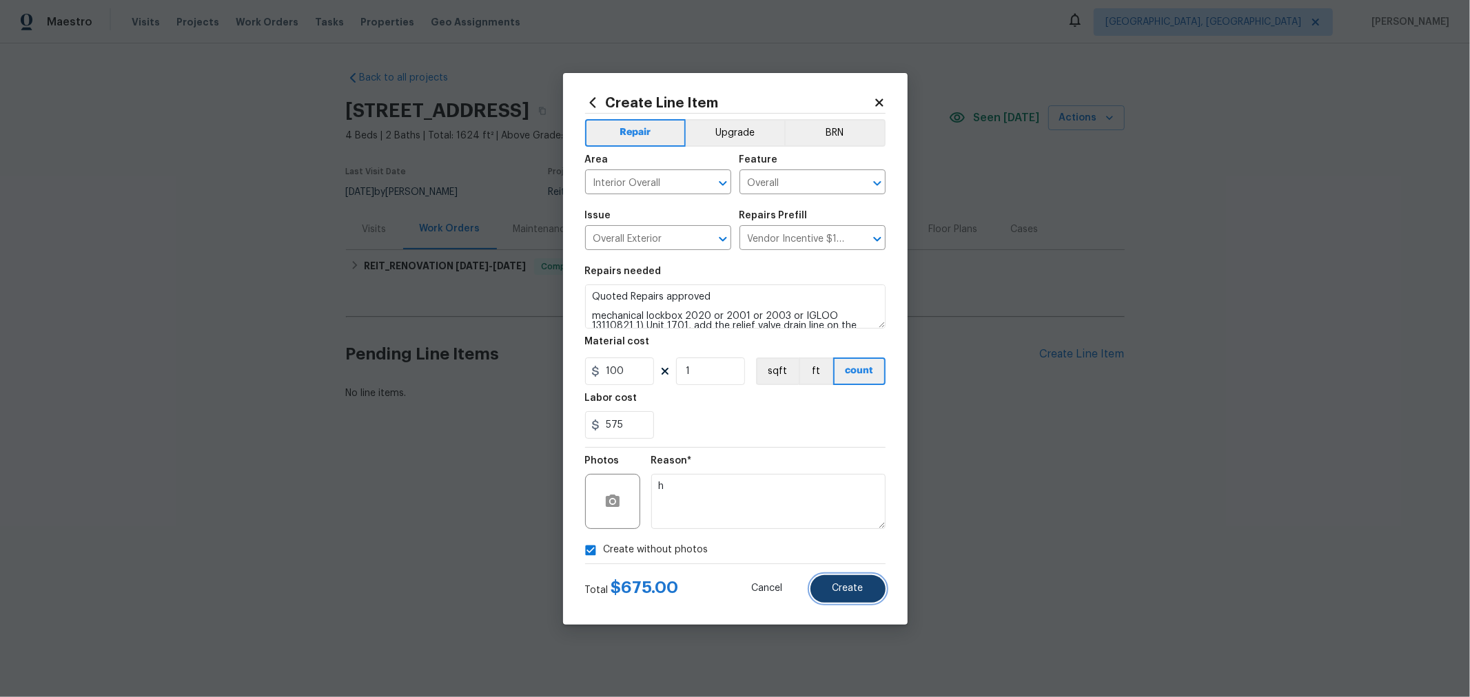
click at [846, 586] on span "Create" at bounding box center [848, 589] width 31 height 10
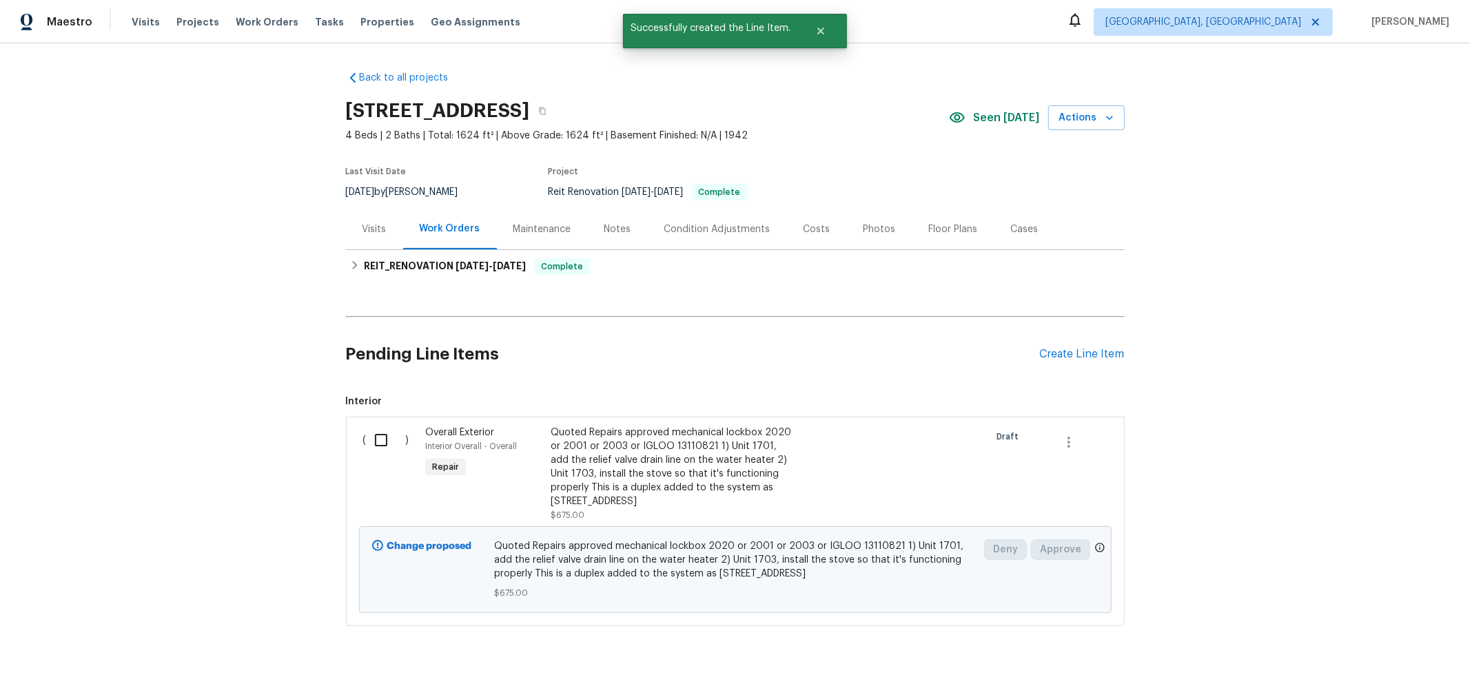
click at [384, 440] on input "checkbox" at bounding box center [386, 440] width 39 height 29
checkbox input "true"
click at [1387, 664] on span "Create Work Order" at bounding box center [1391, 663] width 92 height 17
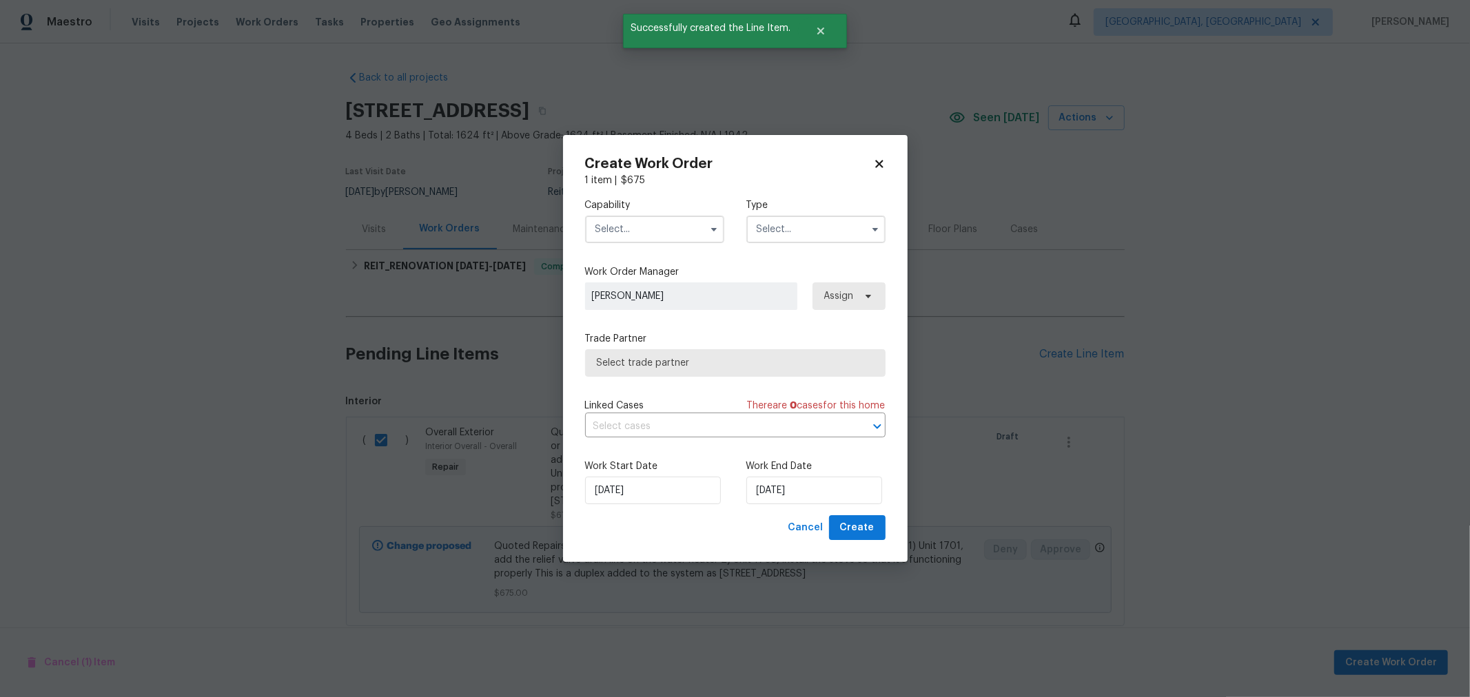
drag, startPoint x: 643, startPoint y: 215, endPoint x: 636, endPoint y: 228, distance: 14.8
click at [639, 222] on input "text" at bounding box center [654, 230] width 139 height 28
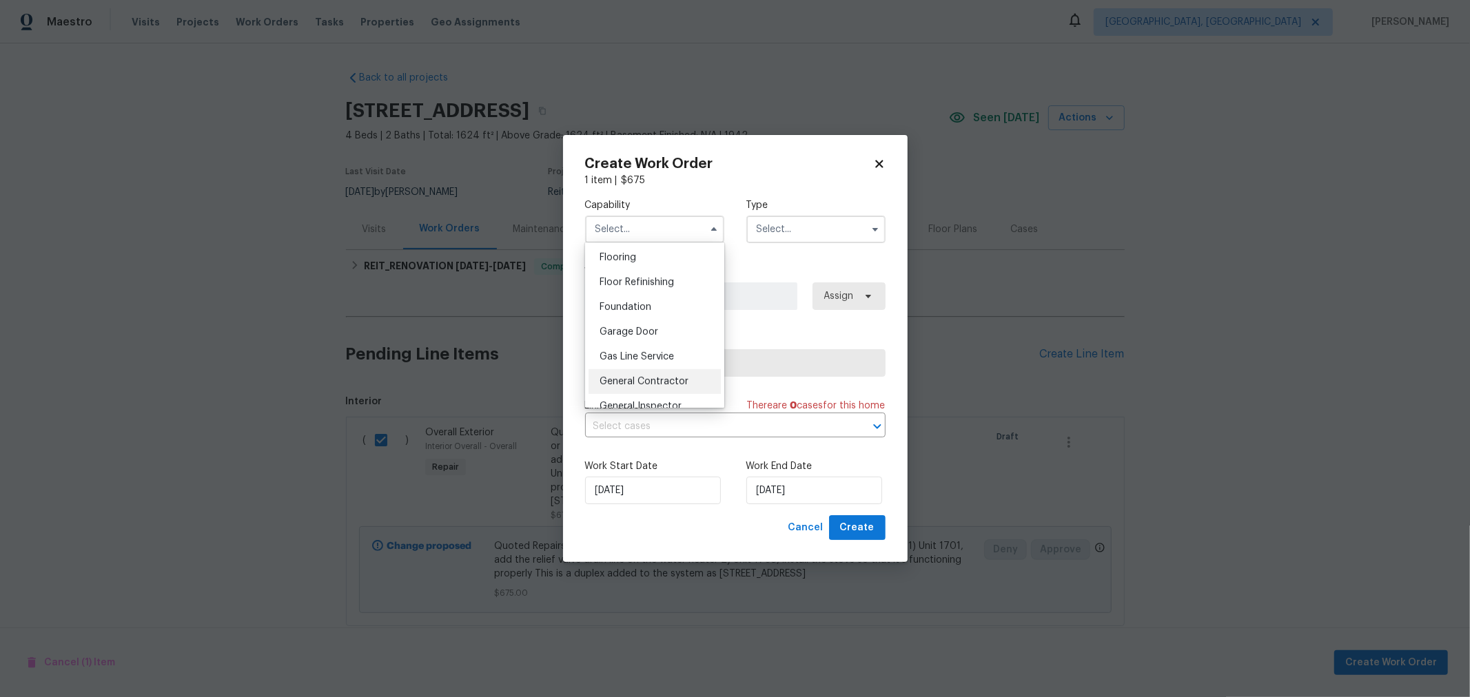
click at [655, 389] on div "General Contractor" at bounding box center [655, 381] width 132 height 25
type input "General Contractor"
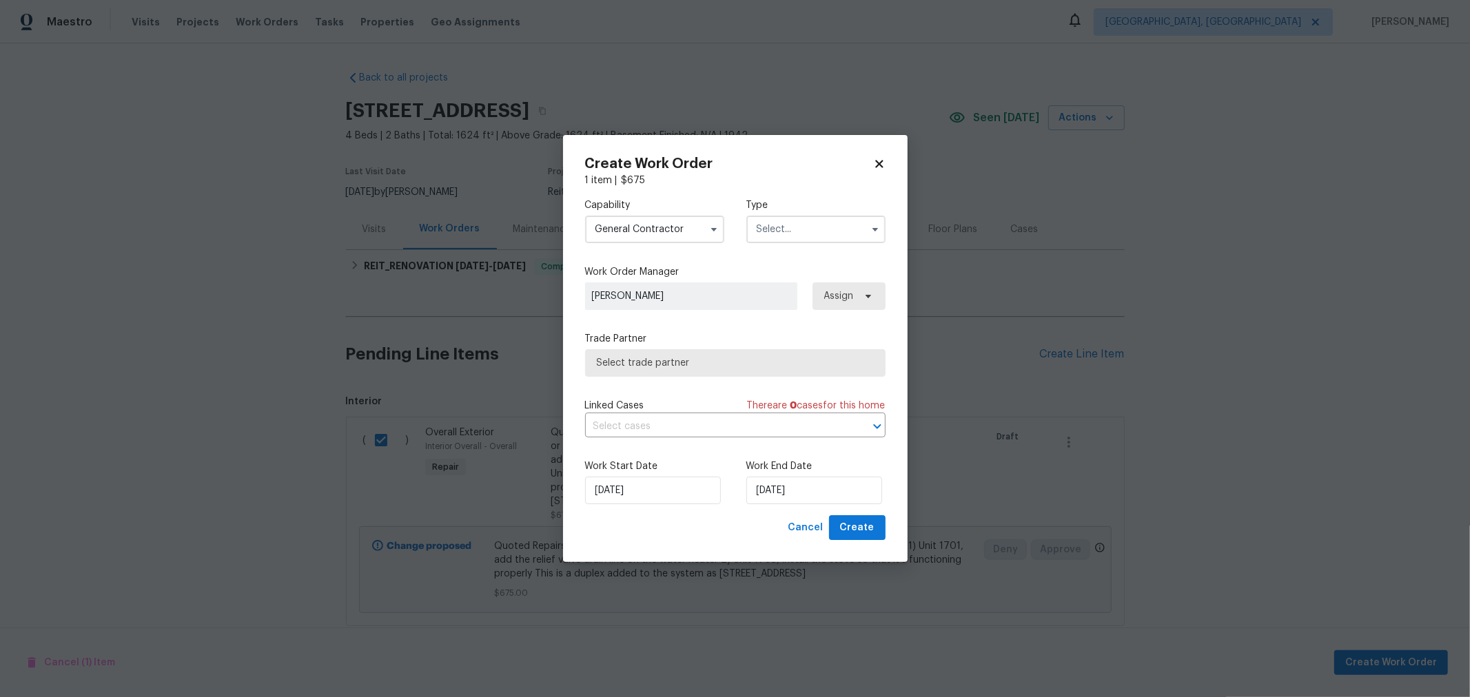
click at [817, 232] on input "text" at bounding box center [815, 230] width 139 height 28
click at [818, 345] on div "Reit Renovation" at bounding box center [816, 352] width 132 height 25
type input "Reit Renovation"
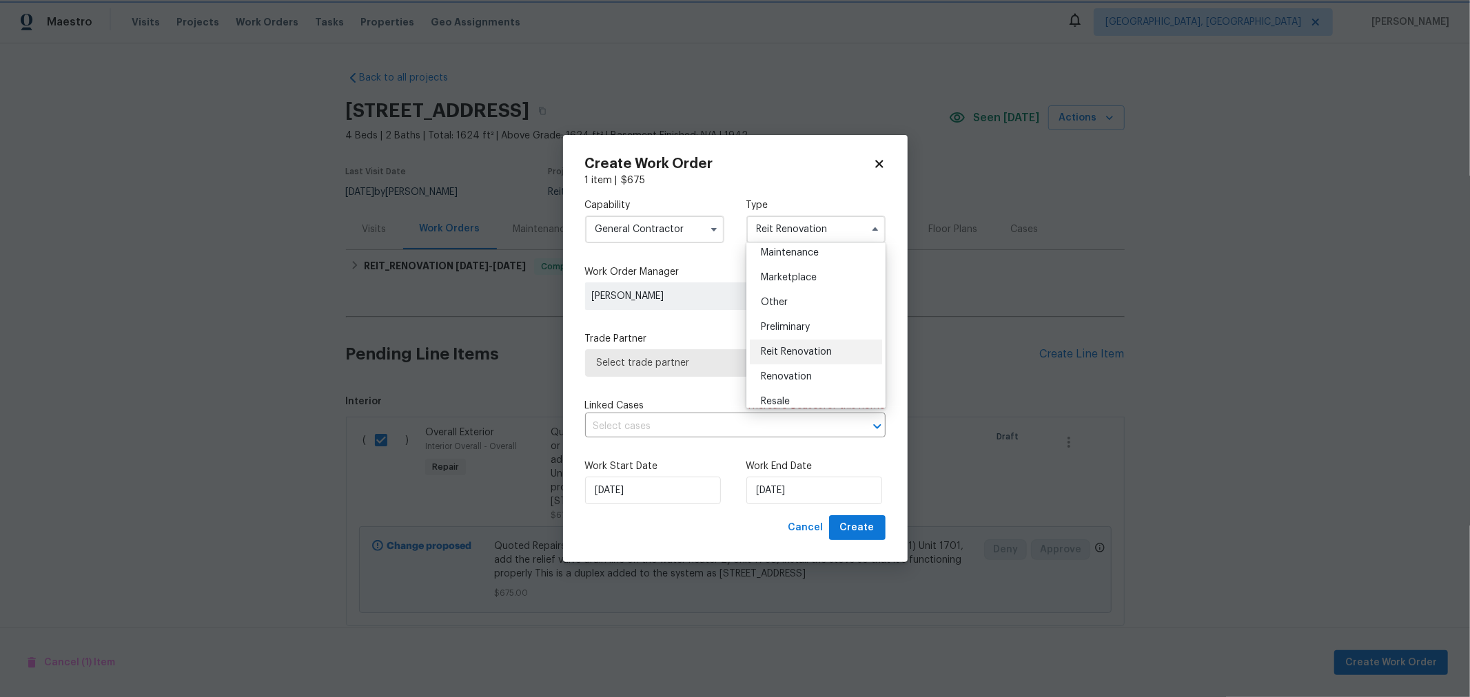
scroll to position [0, 0]
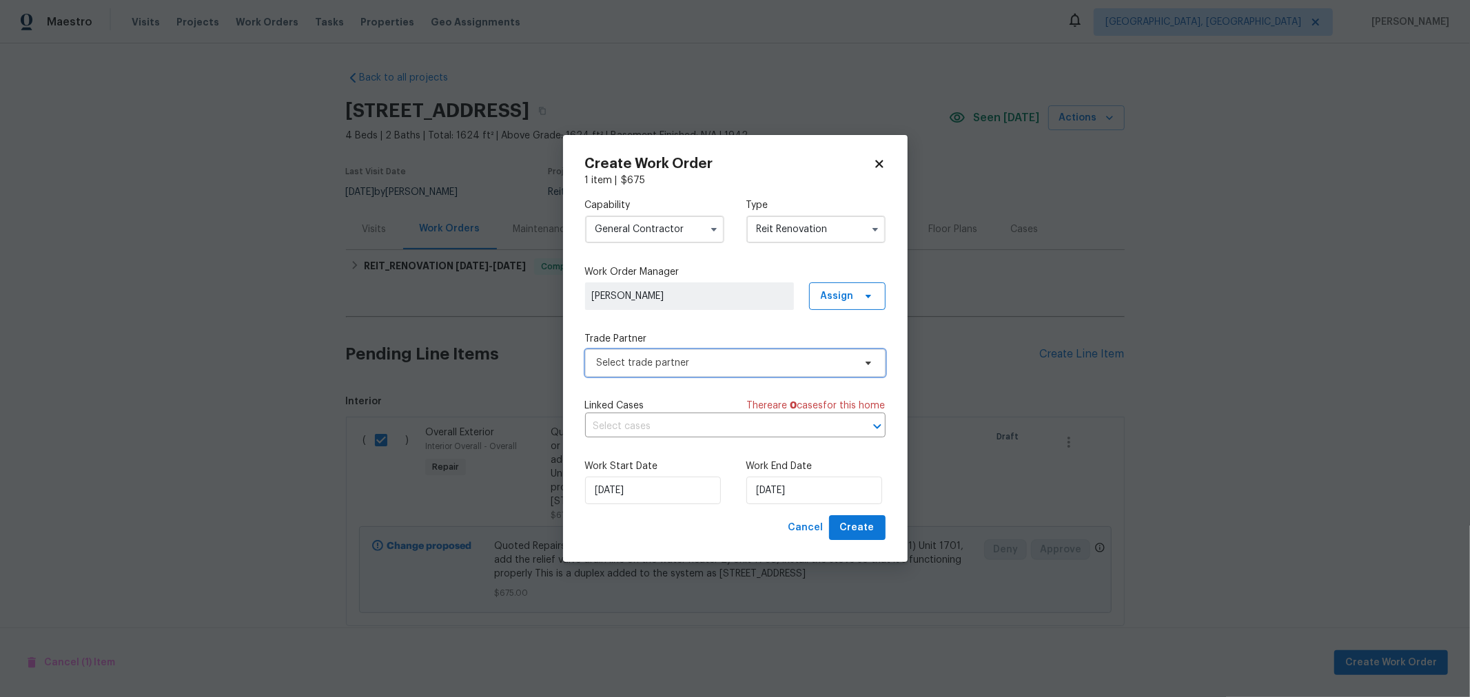
click at [707, 363] on span "Select trade partner" at bounding box center [725, 363] width 257 height 14
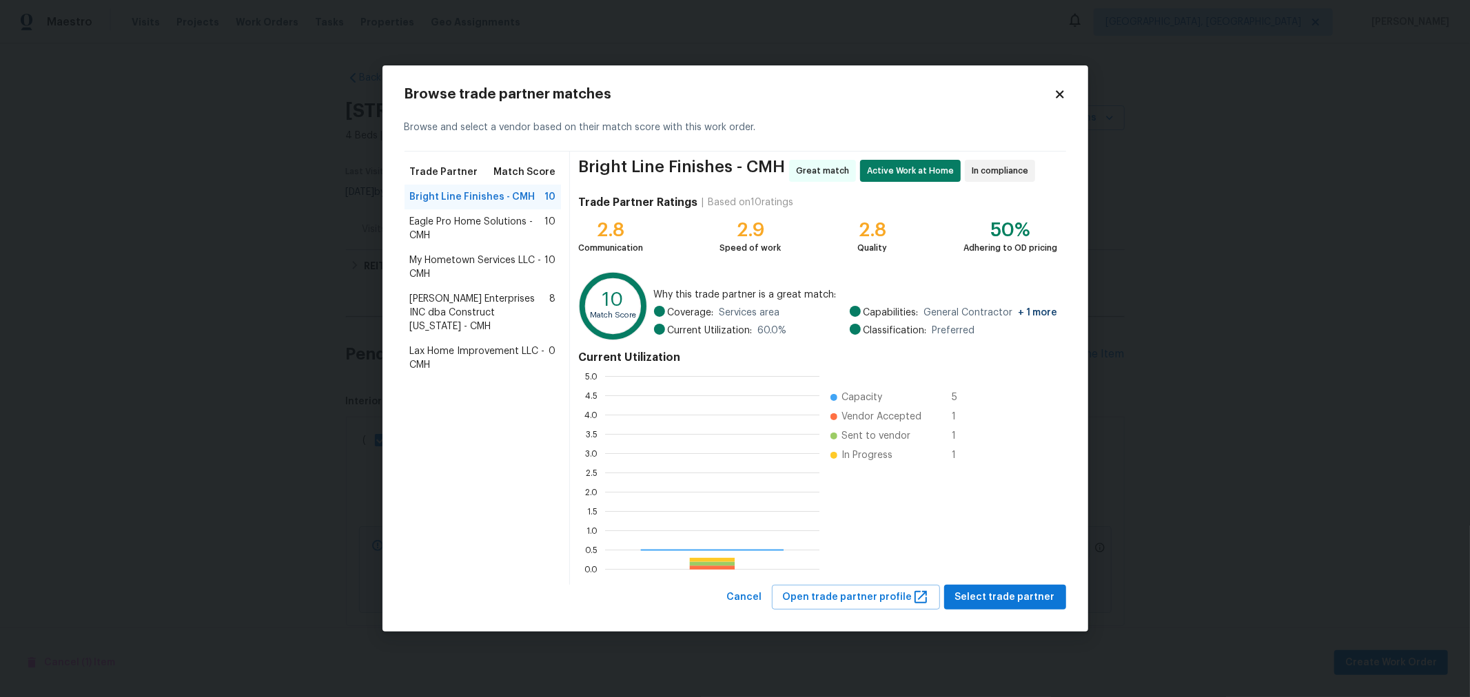
scroll to position [181, 203]
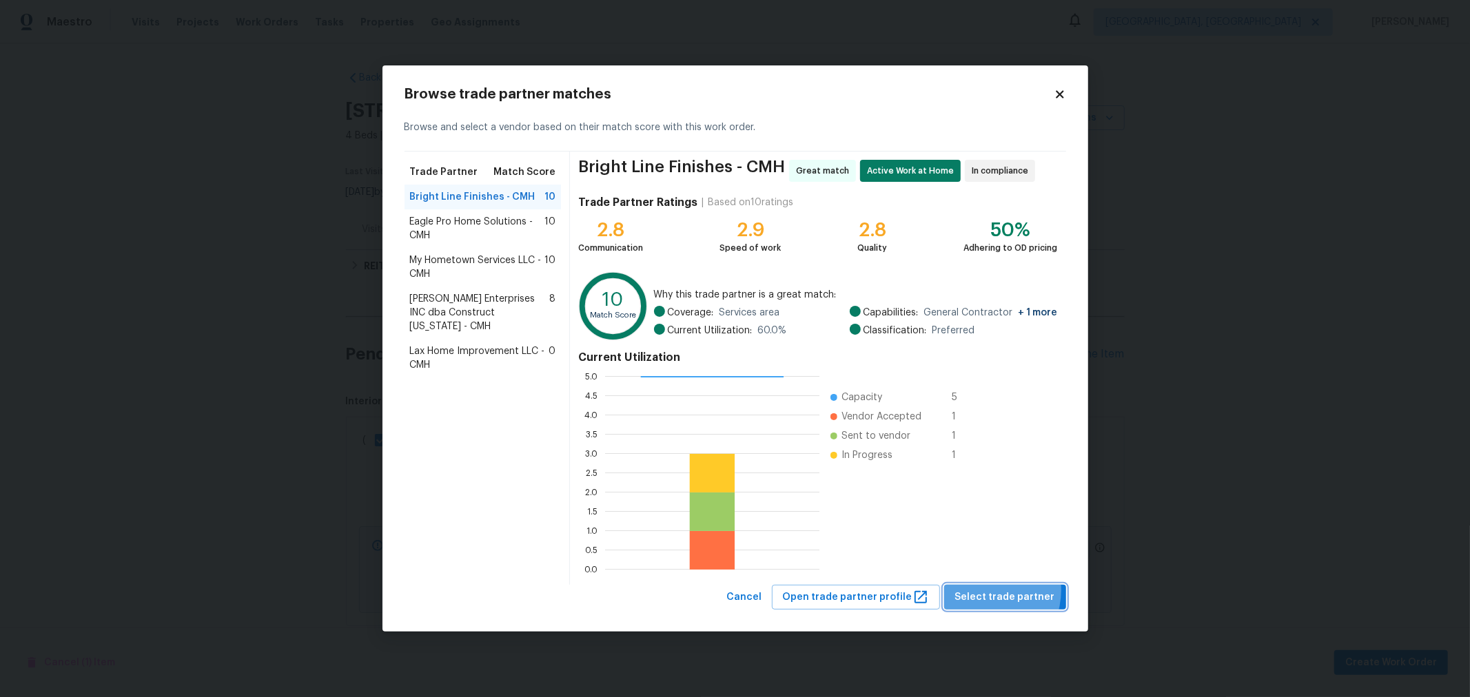
click at [992, 591] on span "Select trade partner" at bounding box center [1005, 597] width 100 height 17
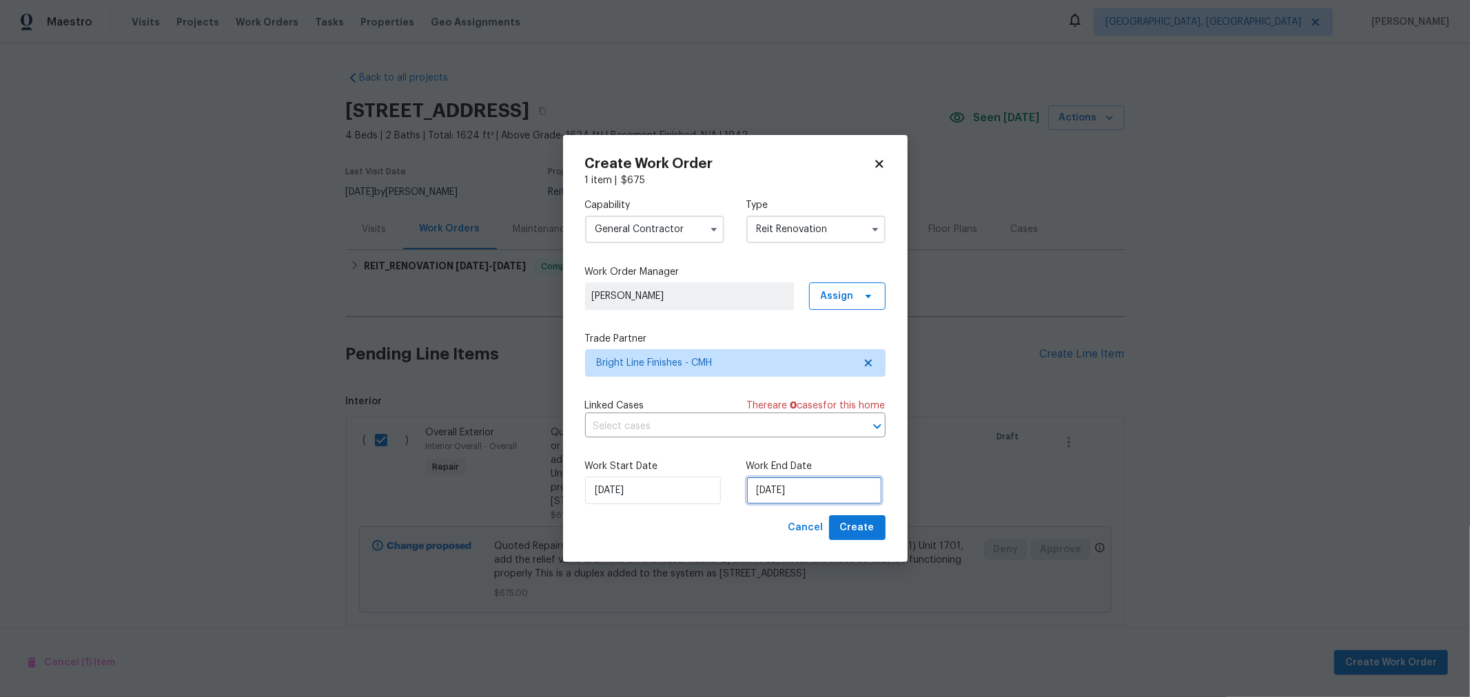
click at [822, 484] on input "8/19/2025" at bounding box center [814, 491] width 136 height 28
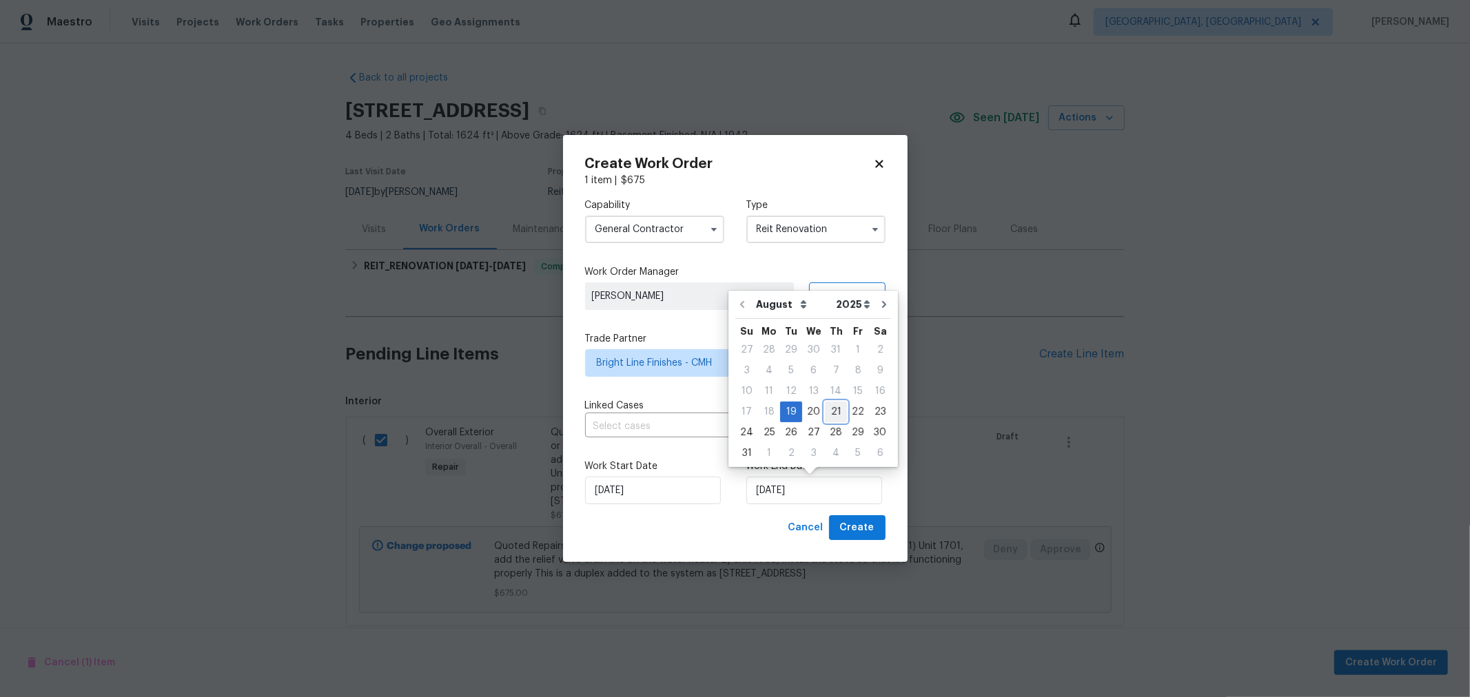
click at [825, 408] on div "21" at bounding box center [836, 411] width 22 height 19
type input "8/21/2025"
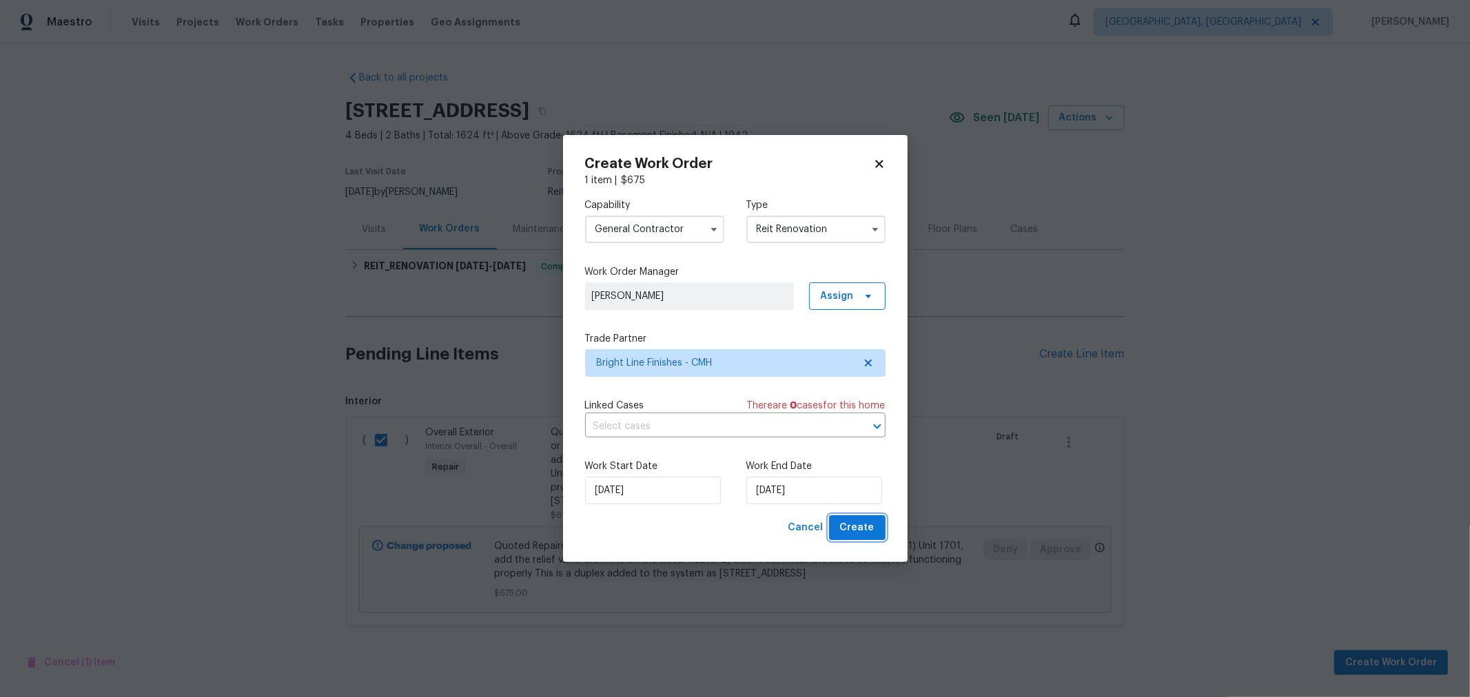
click at [855, 518] on button "Create" at bounding box center [857, 528] width 57 height 25
click at [854, 517] on button "Create" at bounding box center [857, 528] width 57 height 25
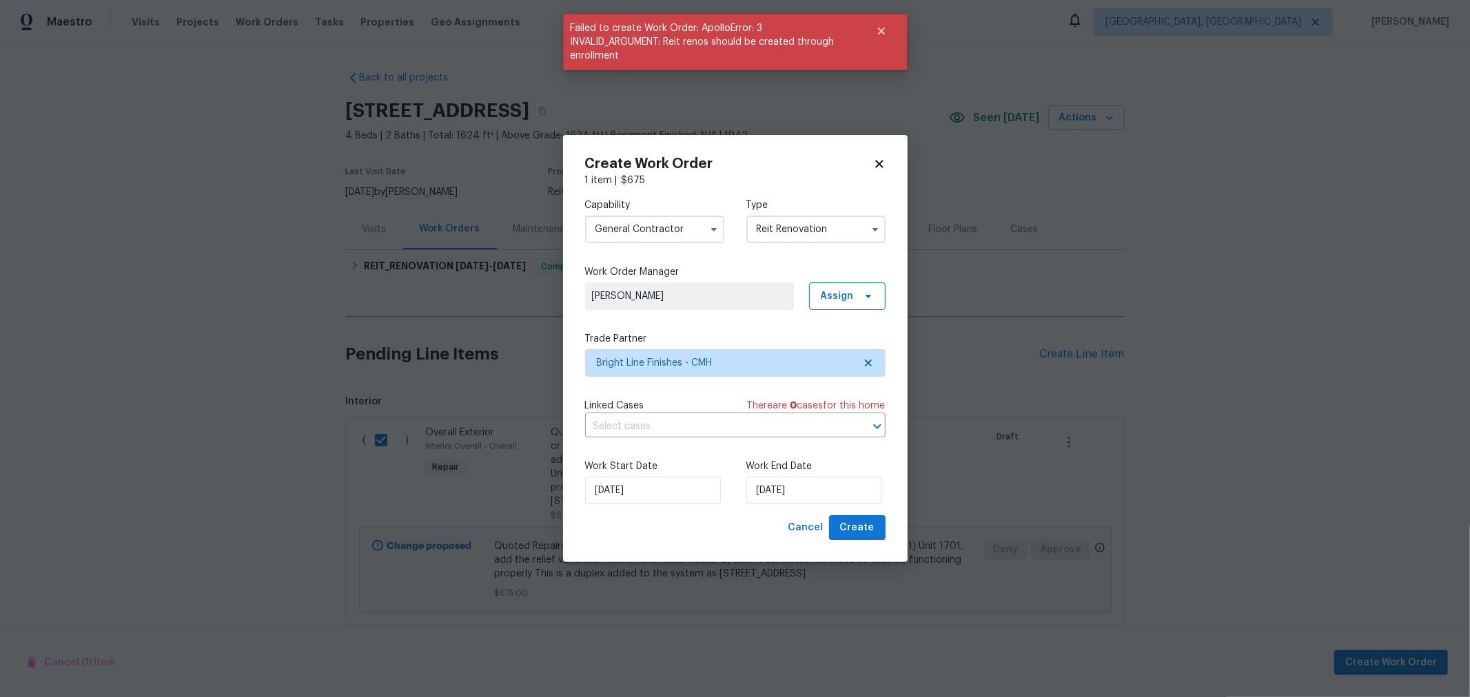
click at [786, 259] on div "Capability General Contractor Type Reit Renovation Work Order Manager Keith Hol…" at bounding box center [735, 351] width 300 height 328
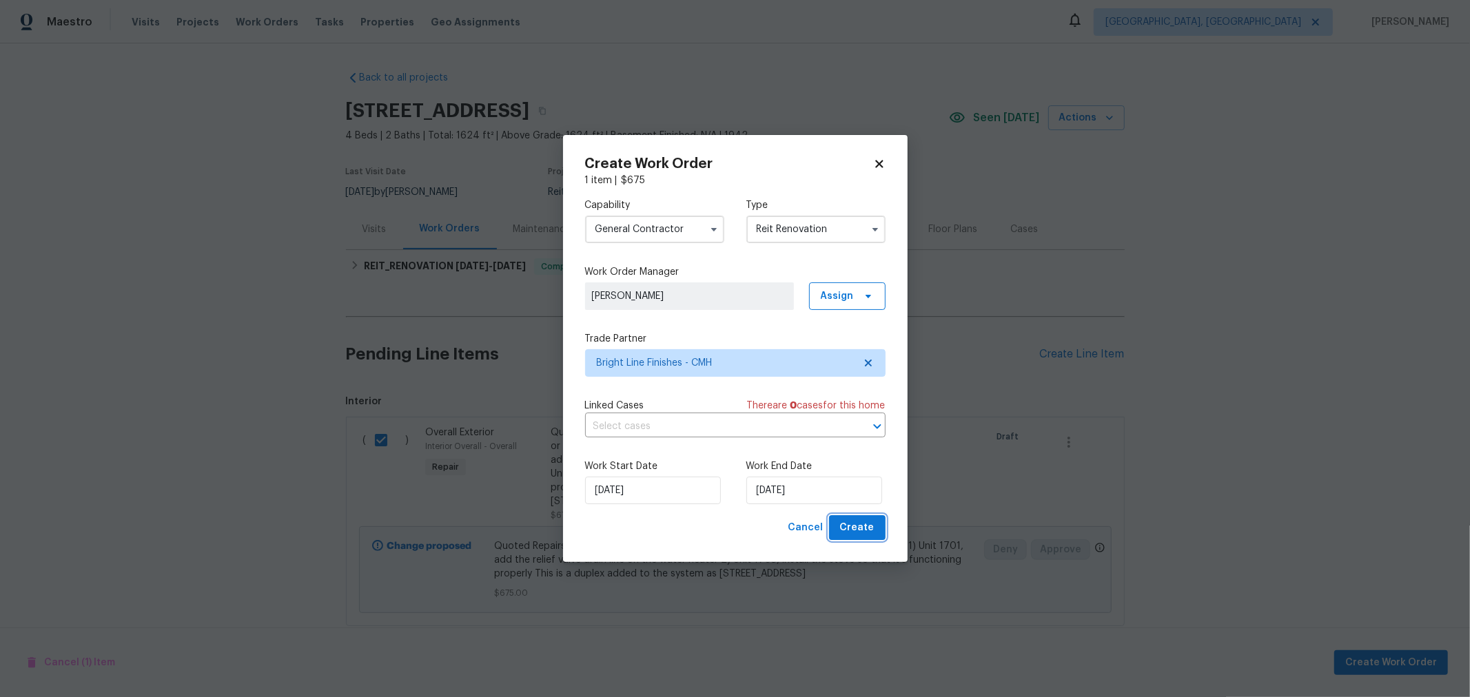
click at [870, 533] on span "Create" at bounding box center [857, 528] width 34 height 17
checkbox input "false"
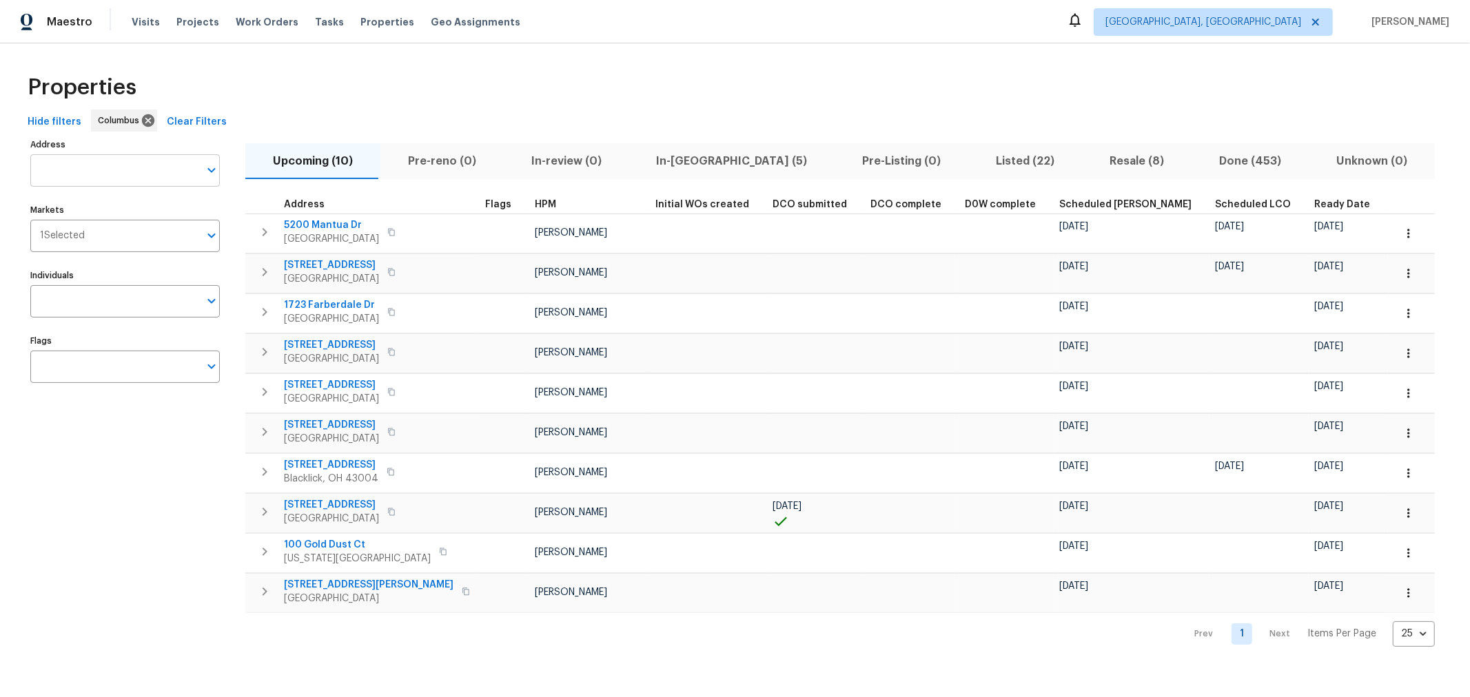
click at [105, 165] on input "Address" at bounding box center [114, 170] width 169 height 32
type input "1701"
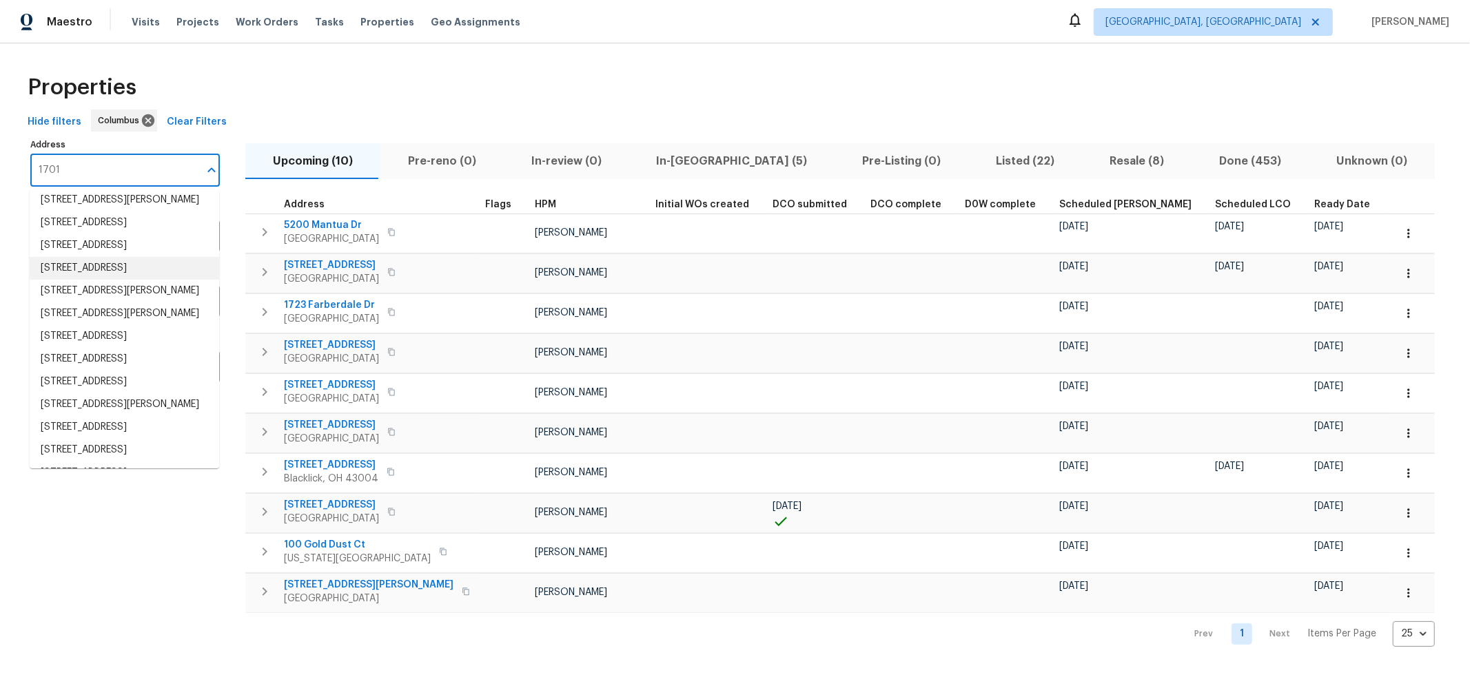
scroll to position [75, 0]
click at [114, 279] on li "[STREET_ADDRESS]" at bounding box center [125, 267] width 190 height 23
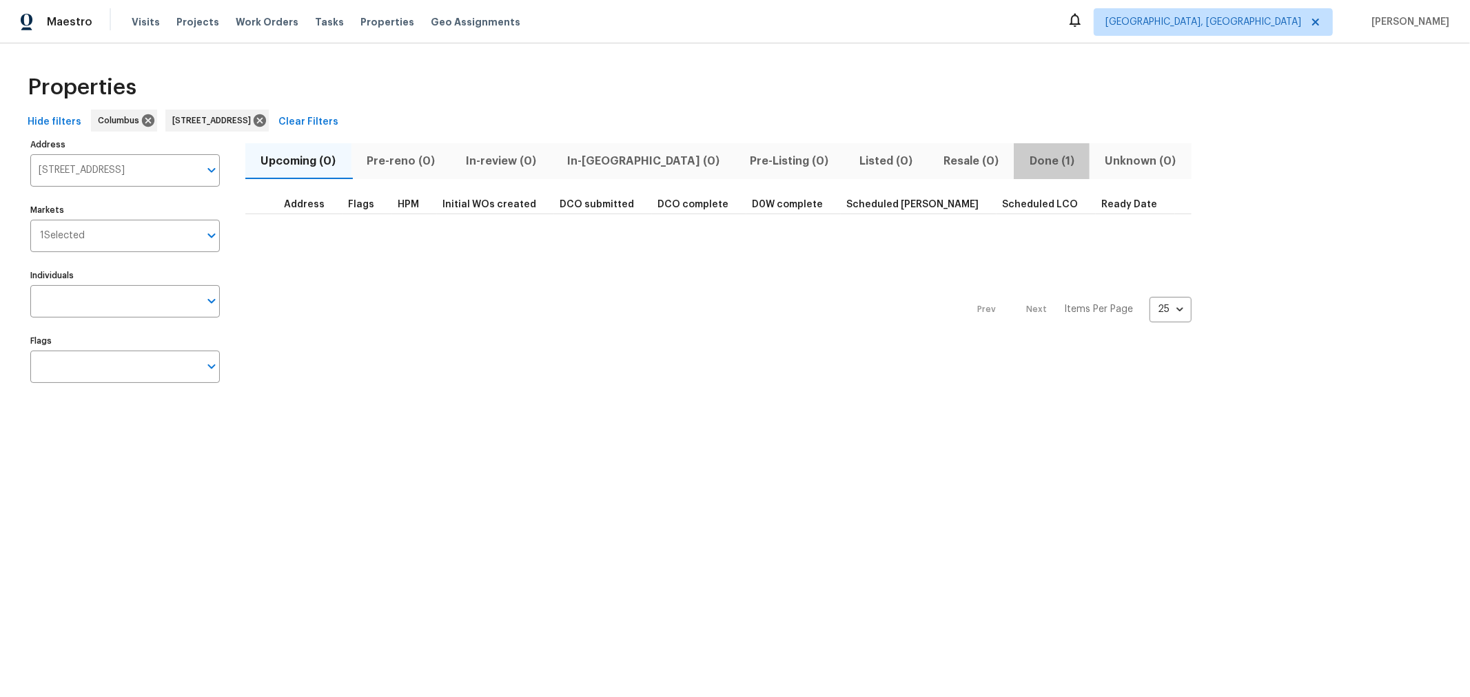
click at [1022, 159] on span "Done (1)" at bounding box center [1051, 161] width 59 height 19
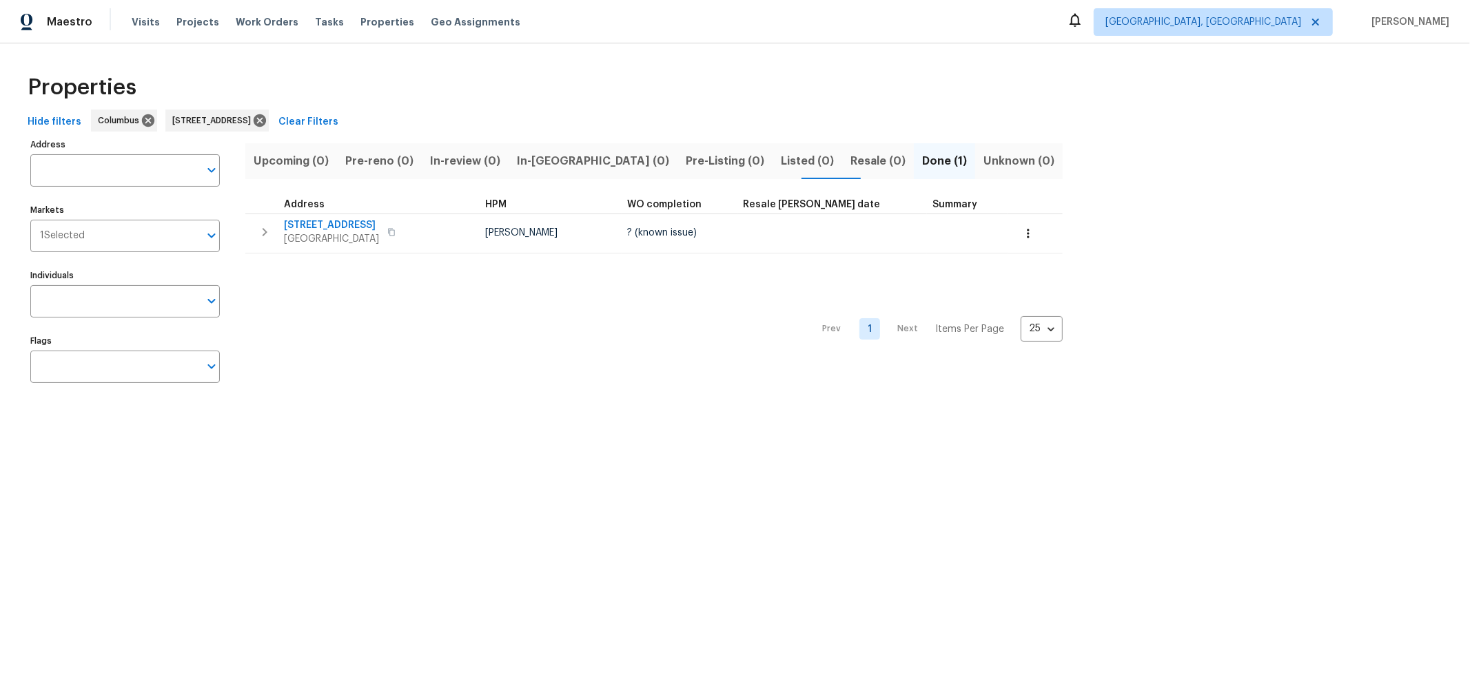
type input "[STREET_ADDRESS]"
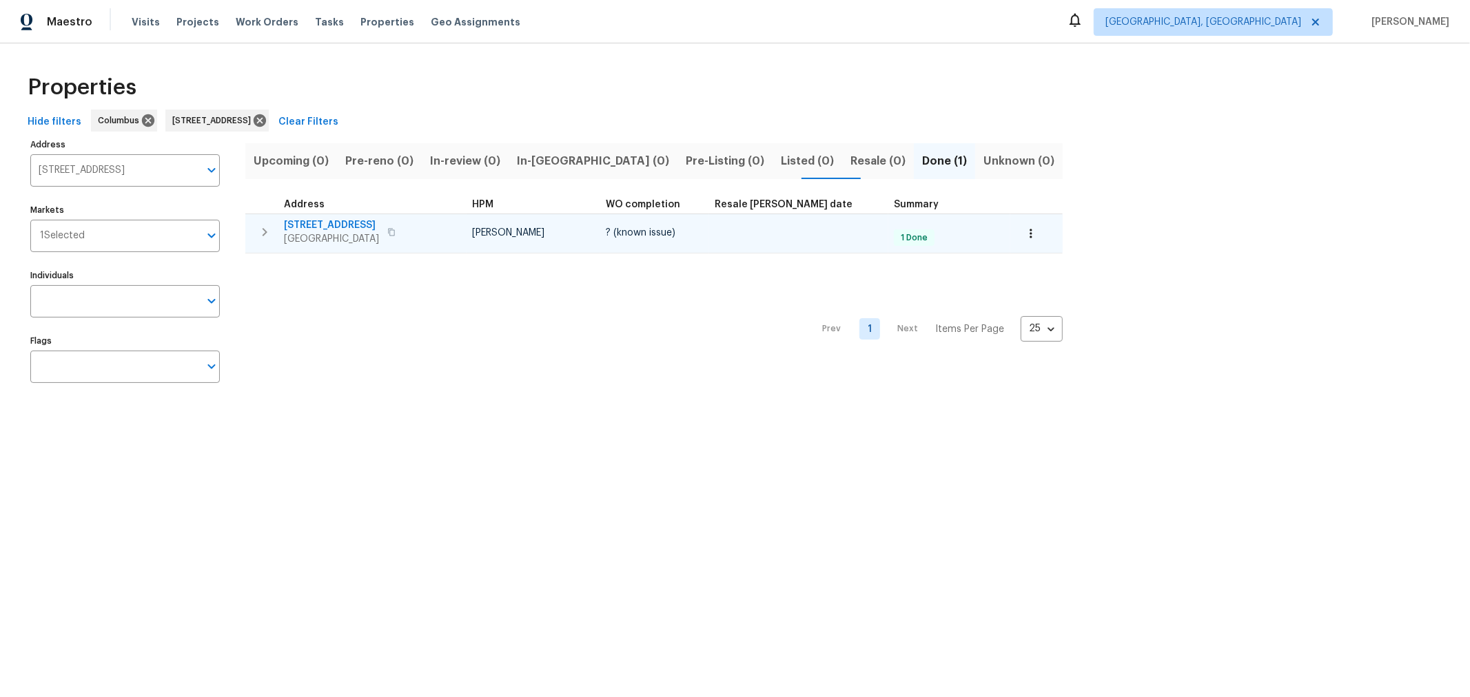
click at [333, 226] on span "[STREET_ADDRESS]" at bounding box center [331, 225] width 95 height 14
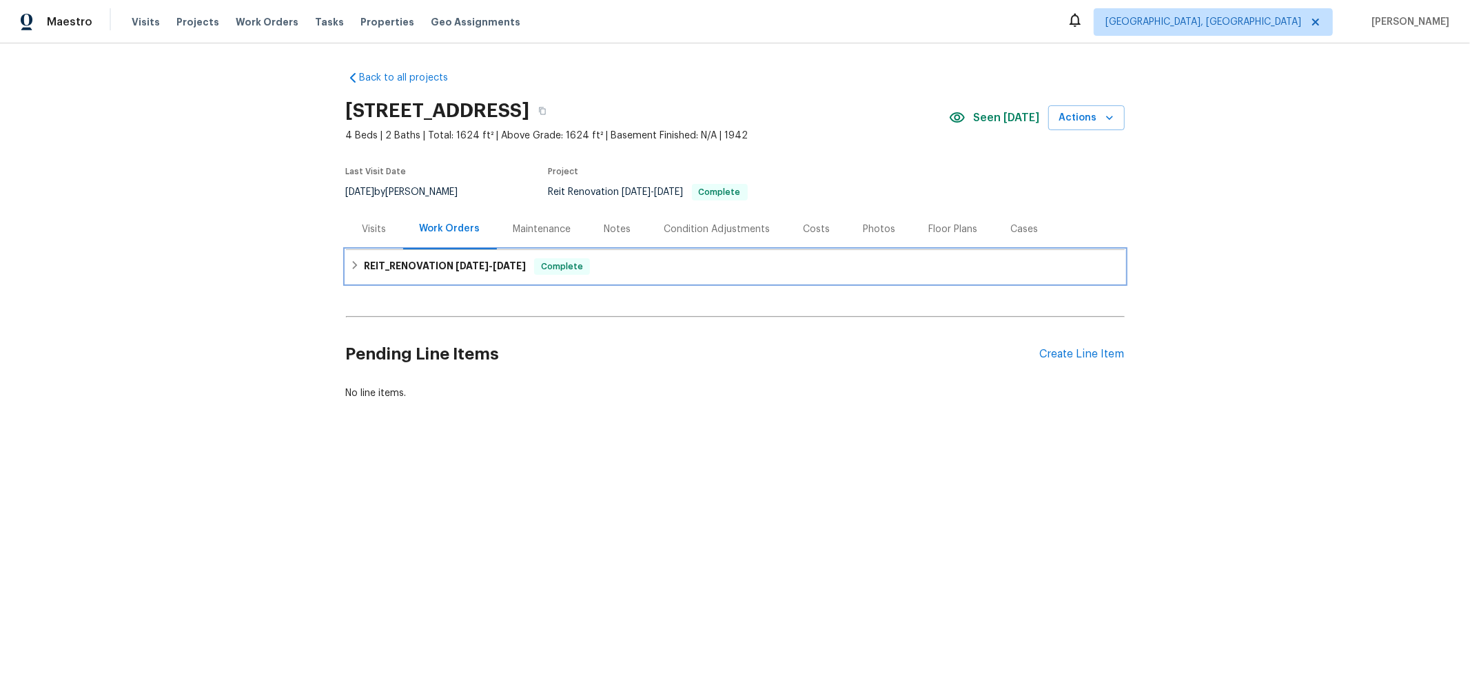
click at [427, 261] on h6 "REIT_RENOVATION 8/7/25 - 8/8/25" at bounding box center [445, 266] width 162 height 17
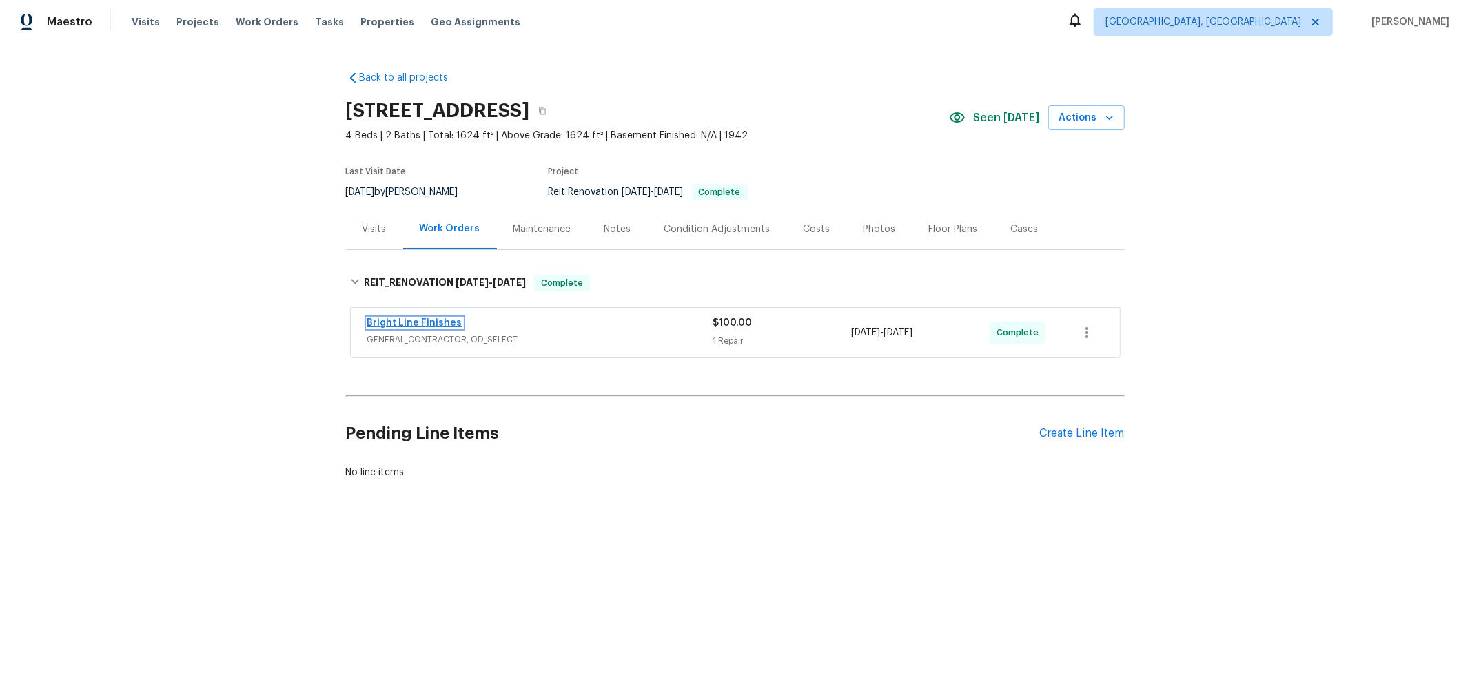
click at [412, 321] on link "Bright Line Finishes" at bounding box center [414, 323] width 95 height 10
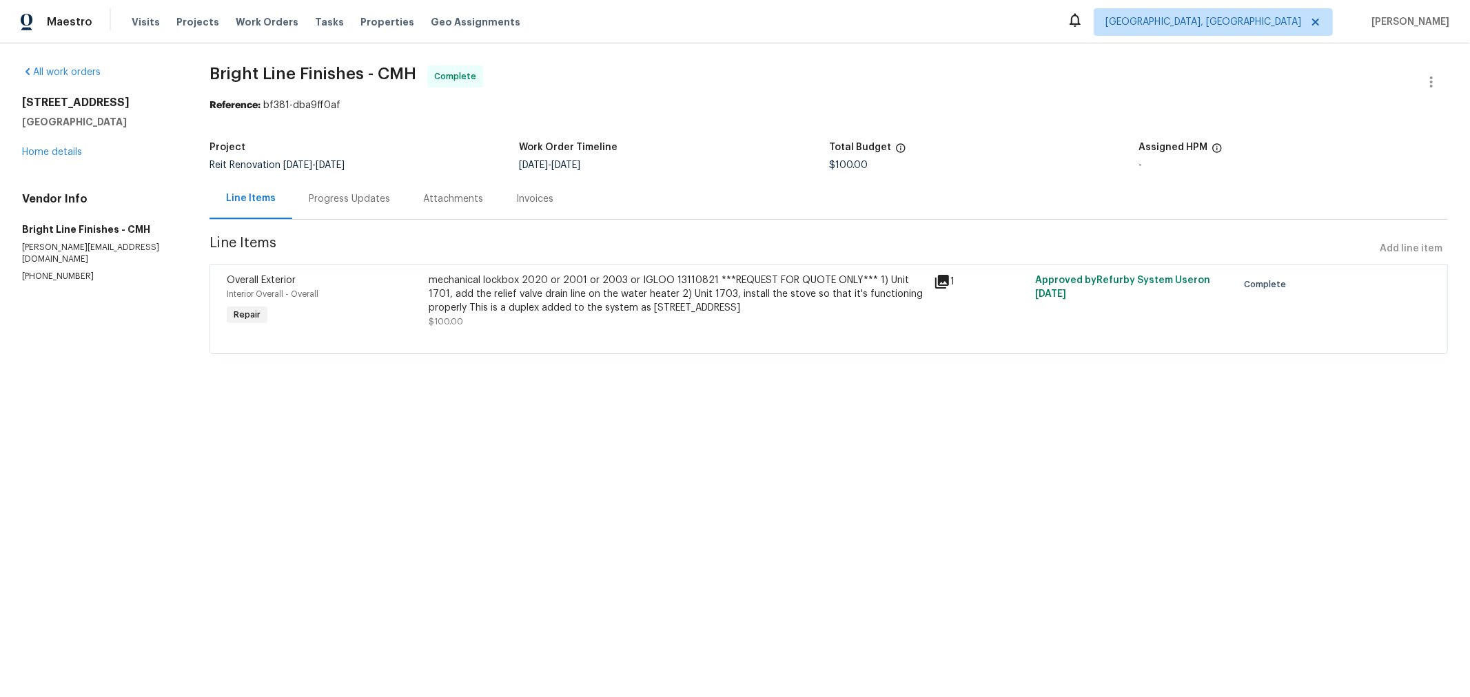
click at [343, 207] on div "Progress Updates" at bounding box center [349, 198] width 114 height 41
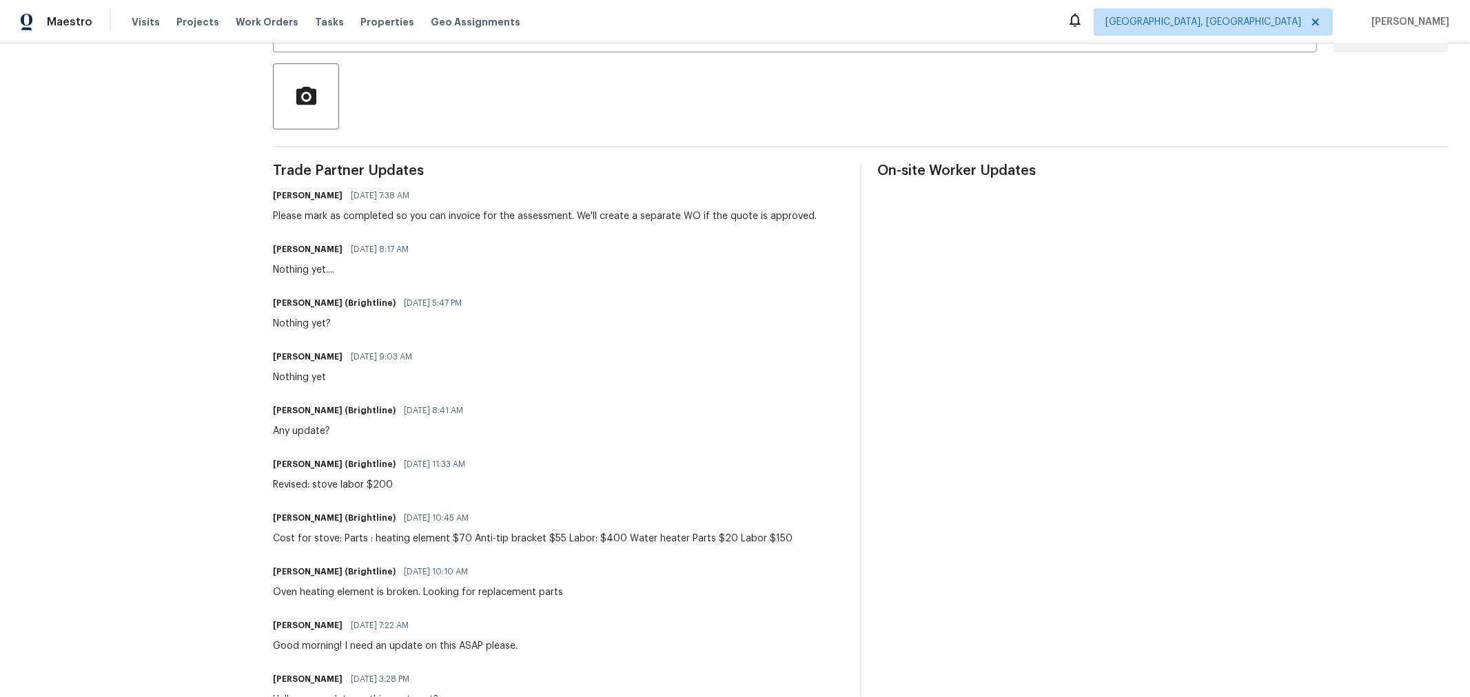
scroll to position [304, 0]
click at [74, 303] on section "All work orders 1701 E Whittier St Columbus, OH 43206 Home details Vendor Info …" at bounding box center [131, 243] width 218 height 962
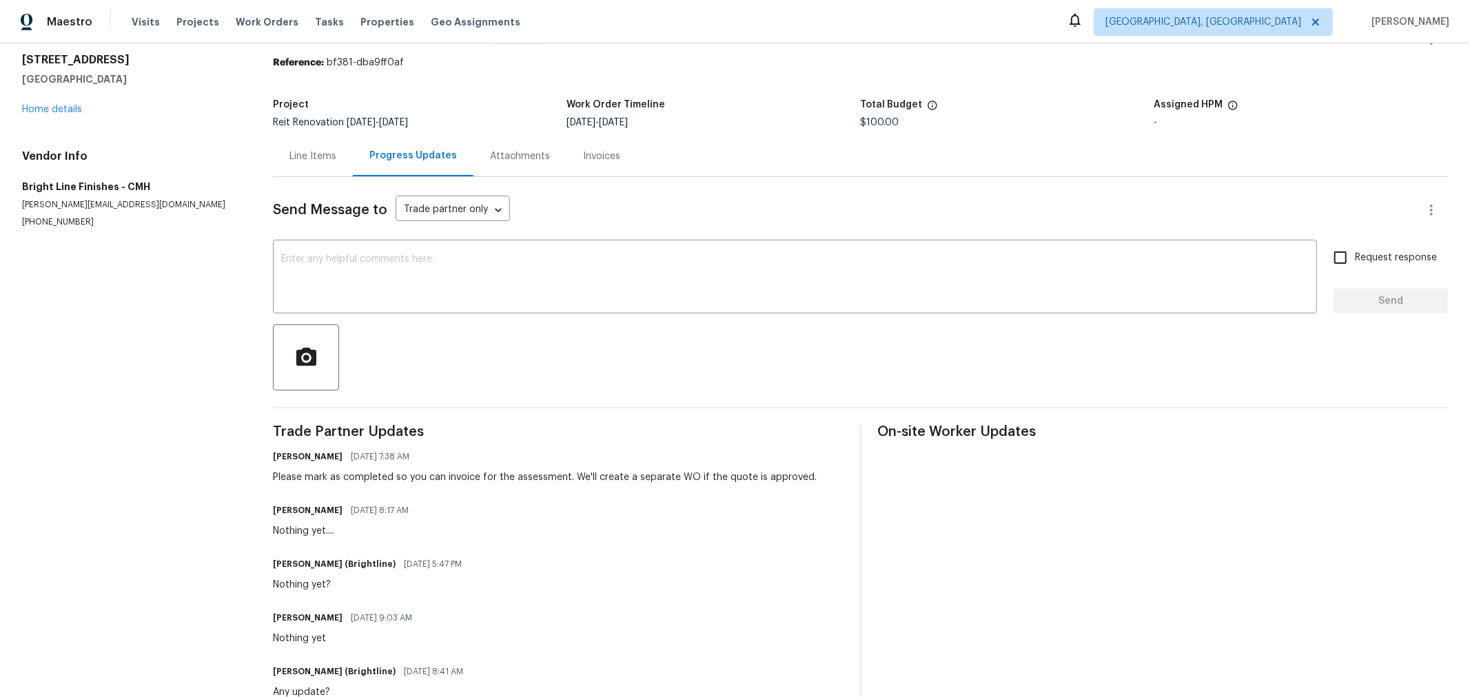
scroll to position [0, 0]
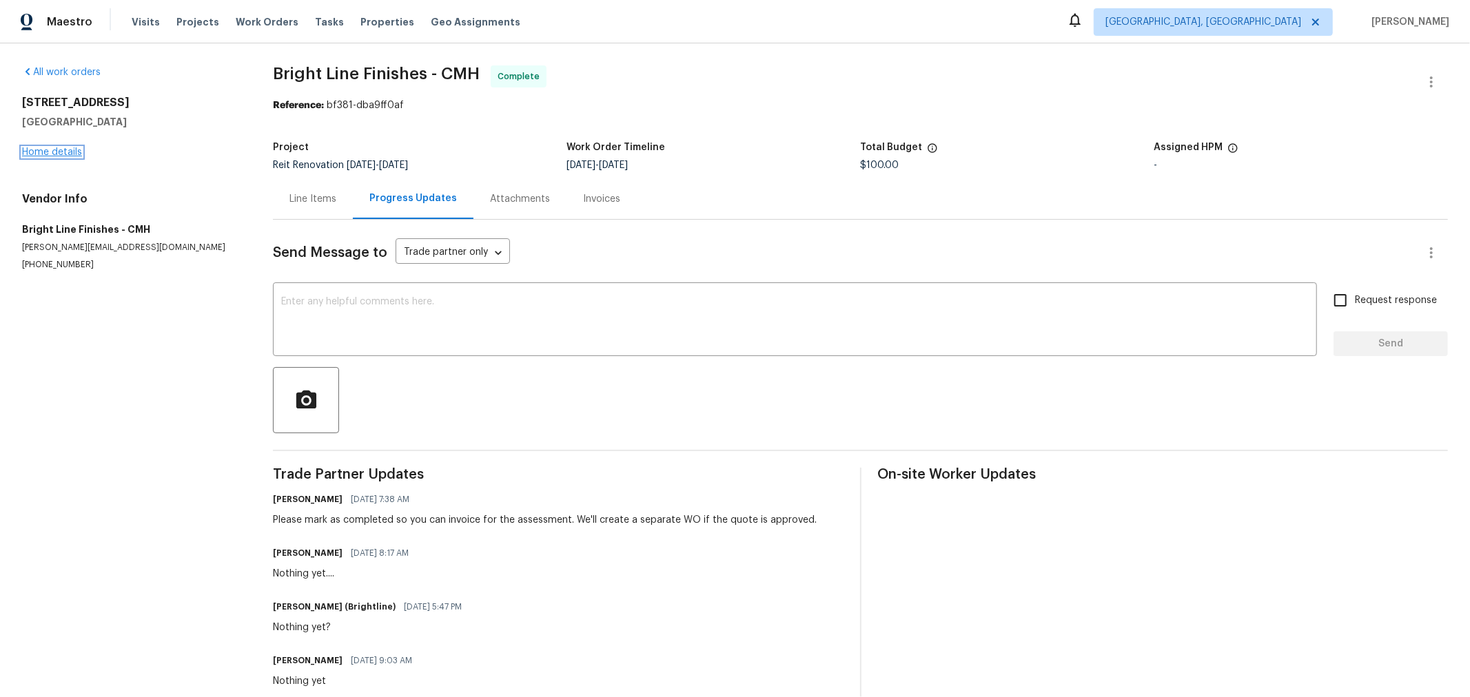
click at [72, 154] on link "Home details" at bounding box center [52, 152] width 60 height 10
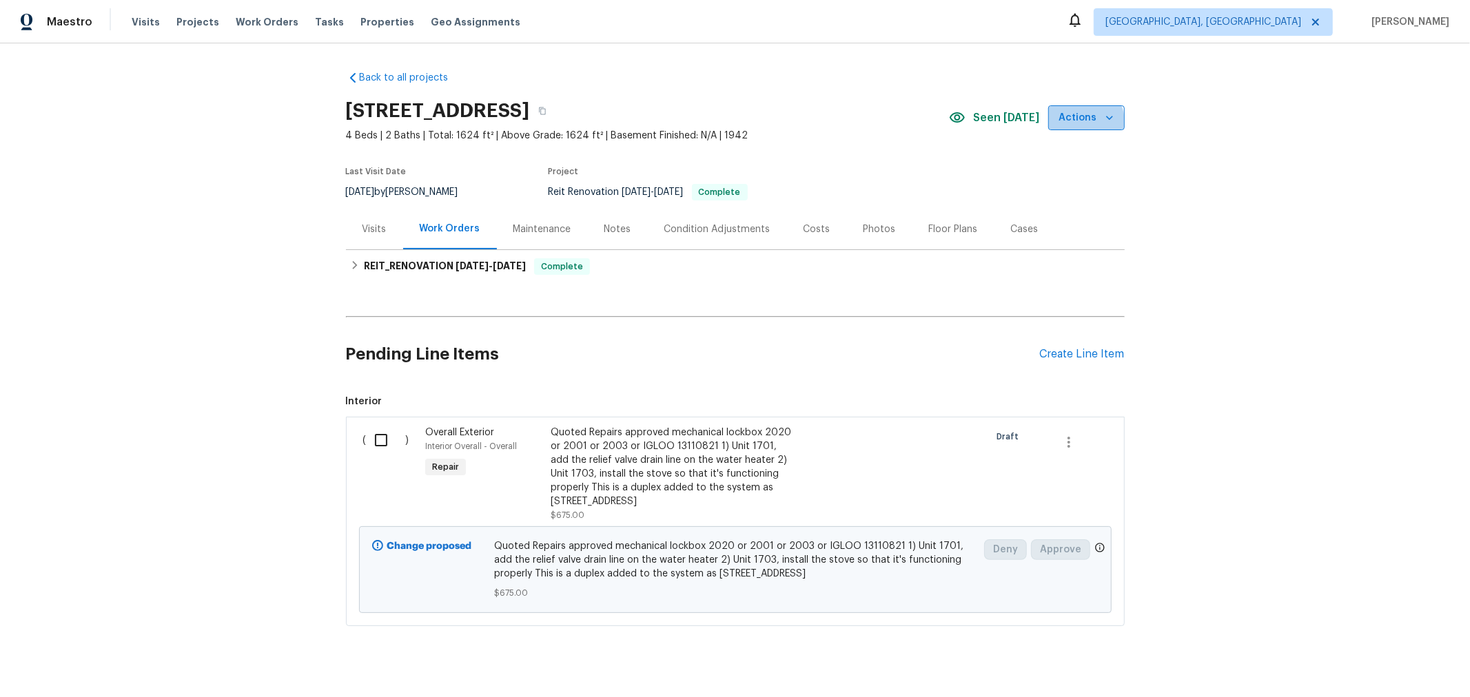
click at [1074, 122] on span "Actions" at bounding box center [1086, 118] width 54 height 17
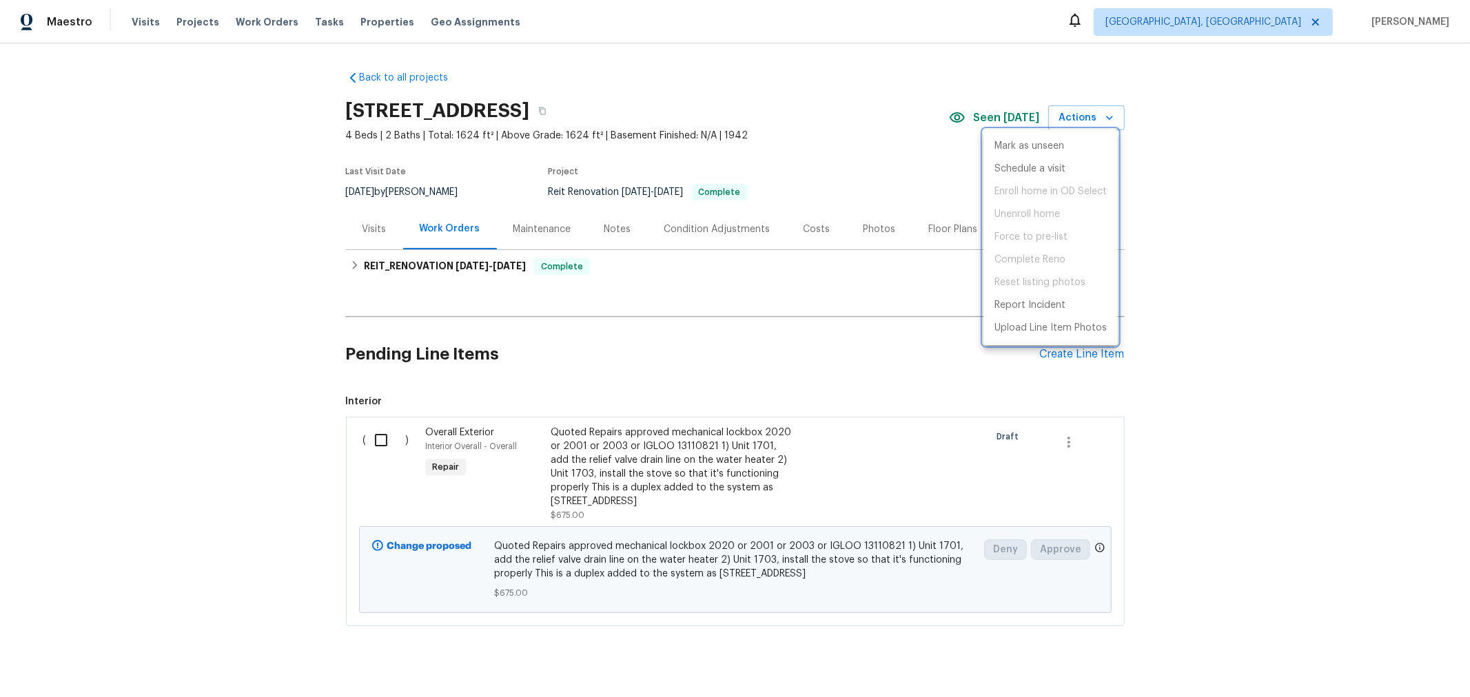
click at [1254, 281] on div at bounding box center [735, 348] width 1470 height 697
